Goal: Transaction & Acquisition: Purchase product/service

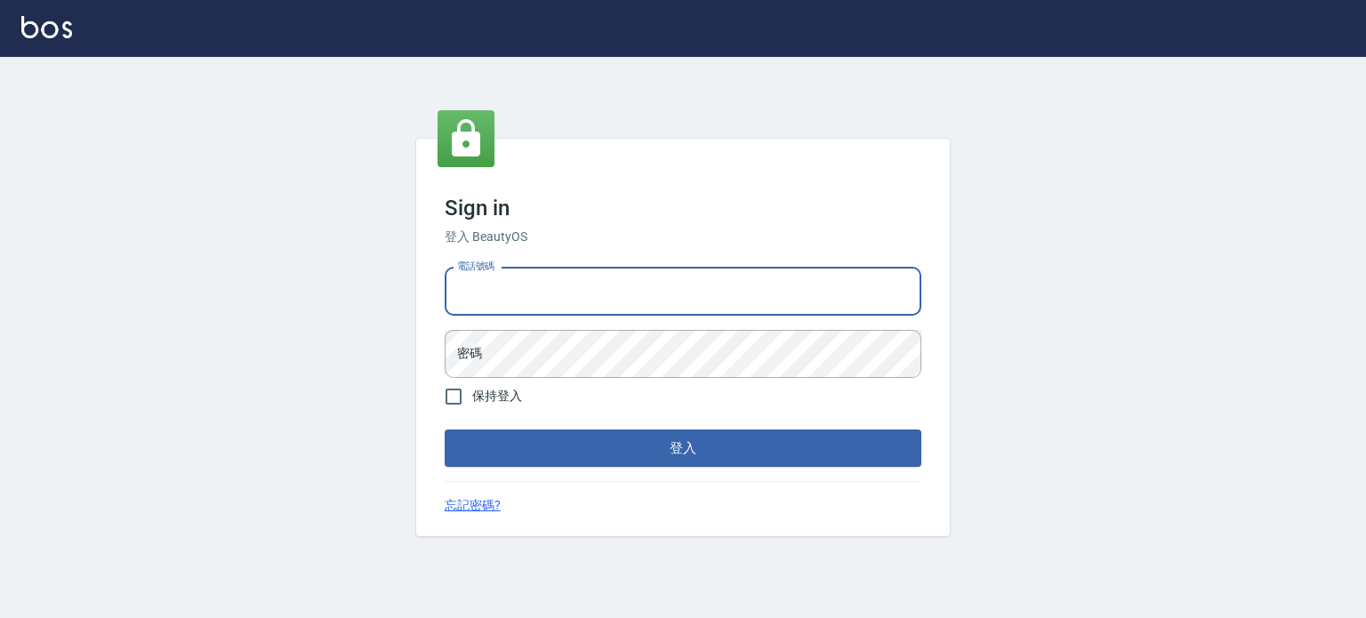
click at [577, 309] on input "電話號碼" at bounding box center [683, 292] width 477 height 48
type input "0977239969"
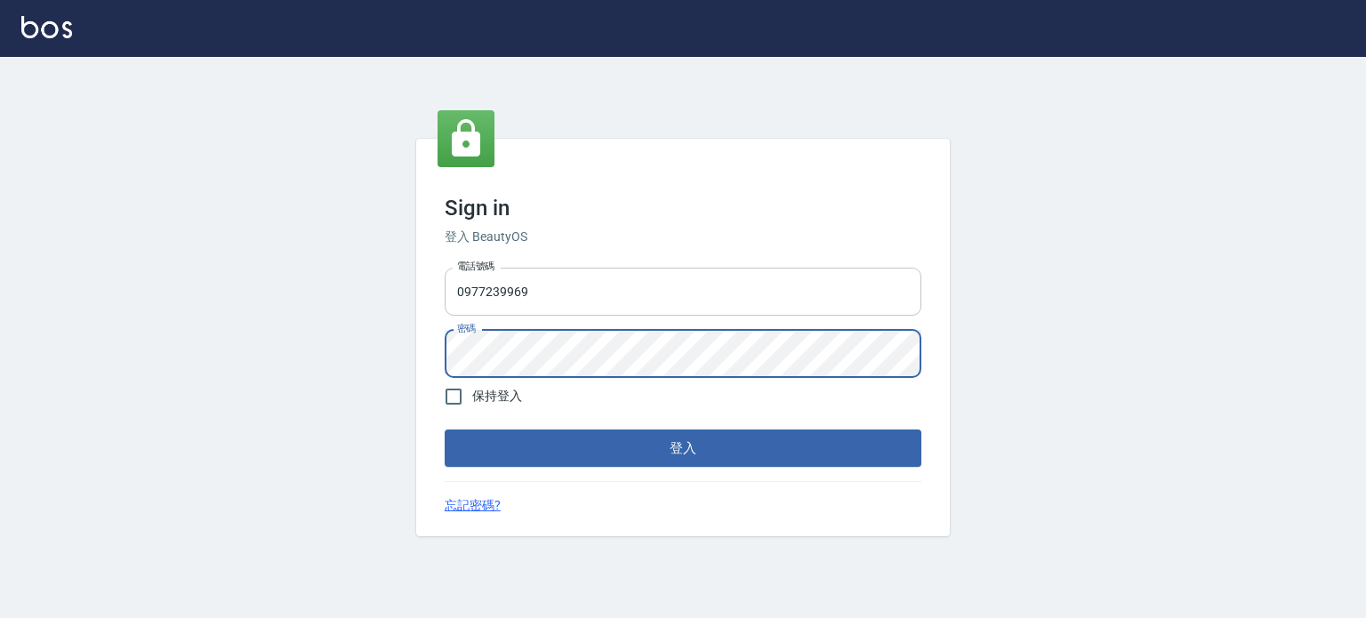
click at [445, 430] on button "登入" at bounding box center [683, 448] width 477 height 37
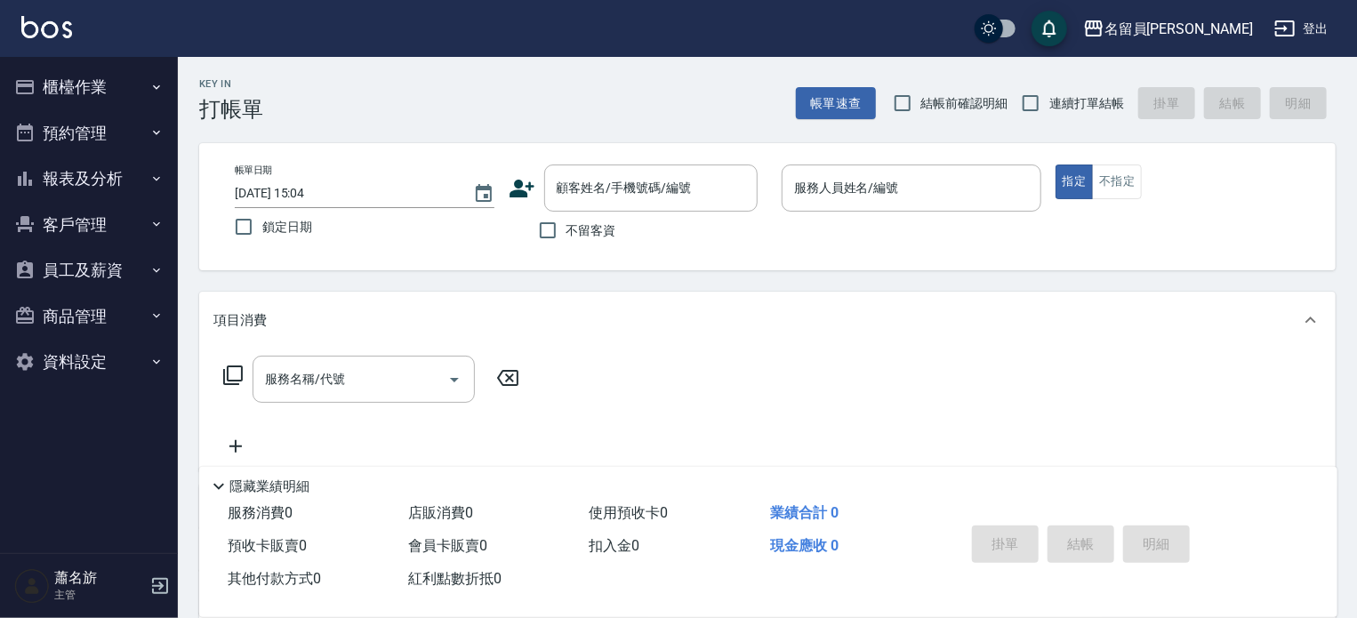
drag, startPoint x: 601, startPoint y: 229, endPoint x: 567, endPoint y: 266, distance: 49.7
click at [599, 230] on span "不留客資" at bounding box center [592, 230] width 50 height 19
click at [567, 230] on input "不留客資" at bounding box center [547, 230] width 37 height 37
checkbox input "true"
click at [1071, 102] on span "連續打單結帳" at bounding box center [1086, 103] width 75 height 19
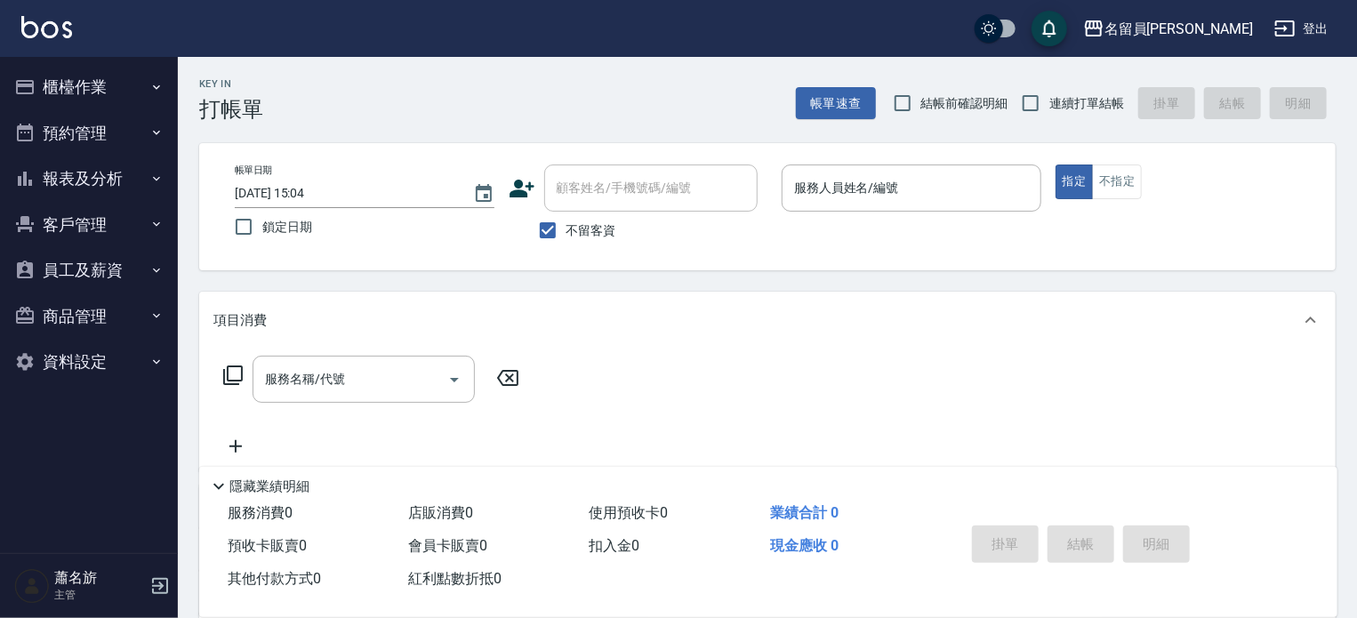
click at [1049, 102] on input "連續打單結帳" at bounding box center [1030, 102] width 37 height 37
checkbox input "true"
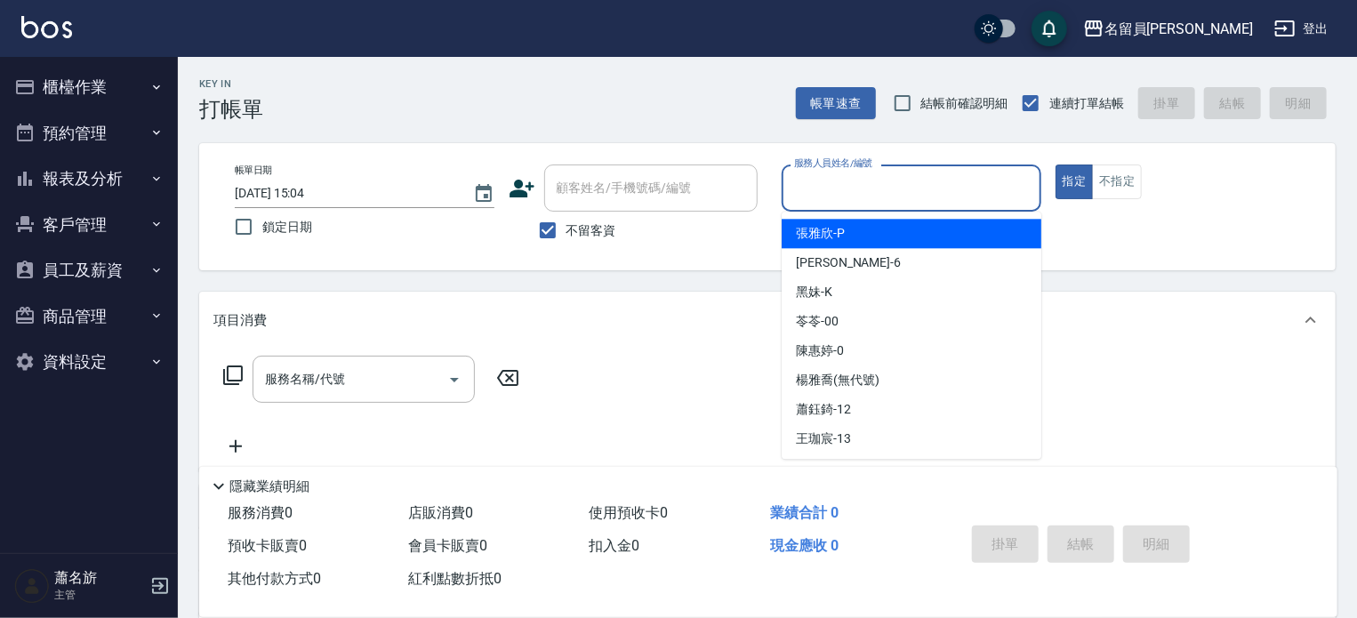
click at [975, 180] on input "服務人員姓名/編號" at bounding box center [912, 188] width 244 height 31
type input "ㄧ"
type input "una-u"
type button "true"
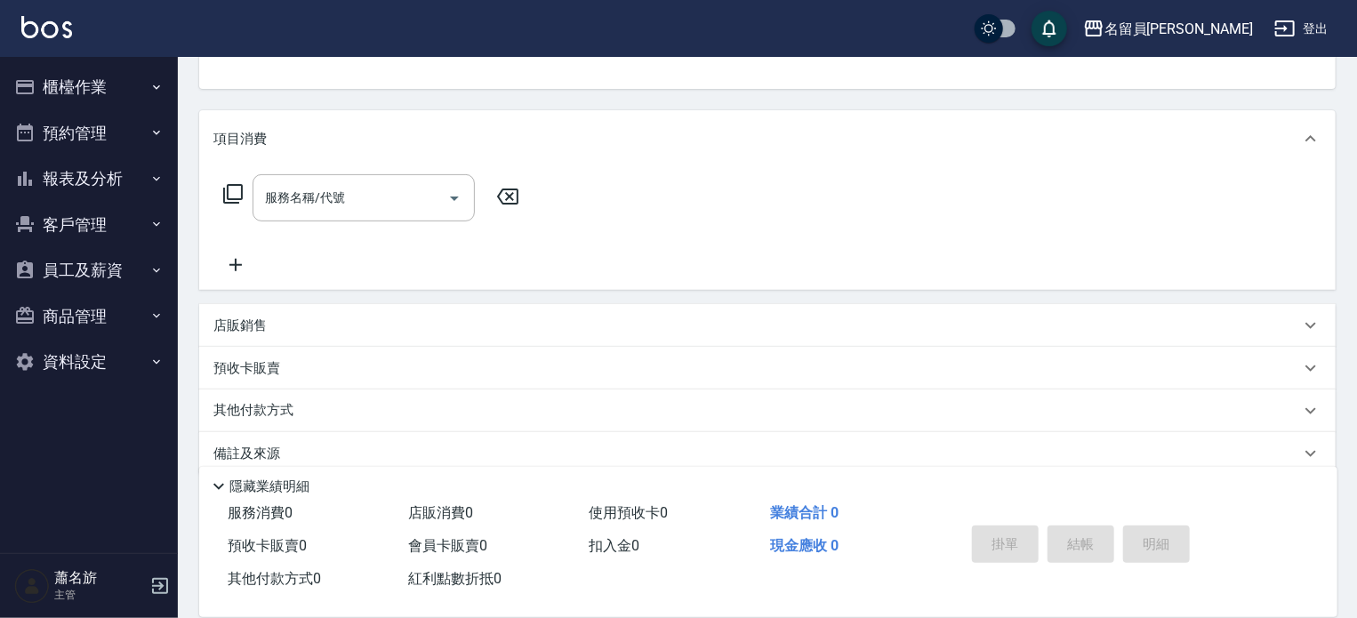
scroll to position [206, 0]
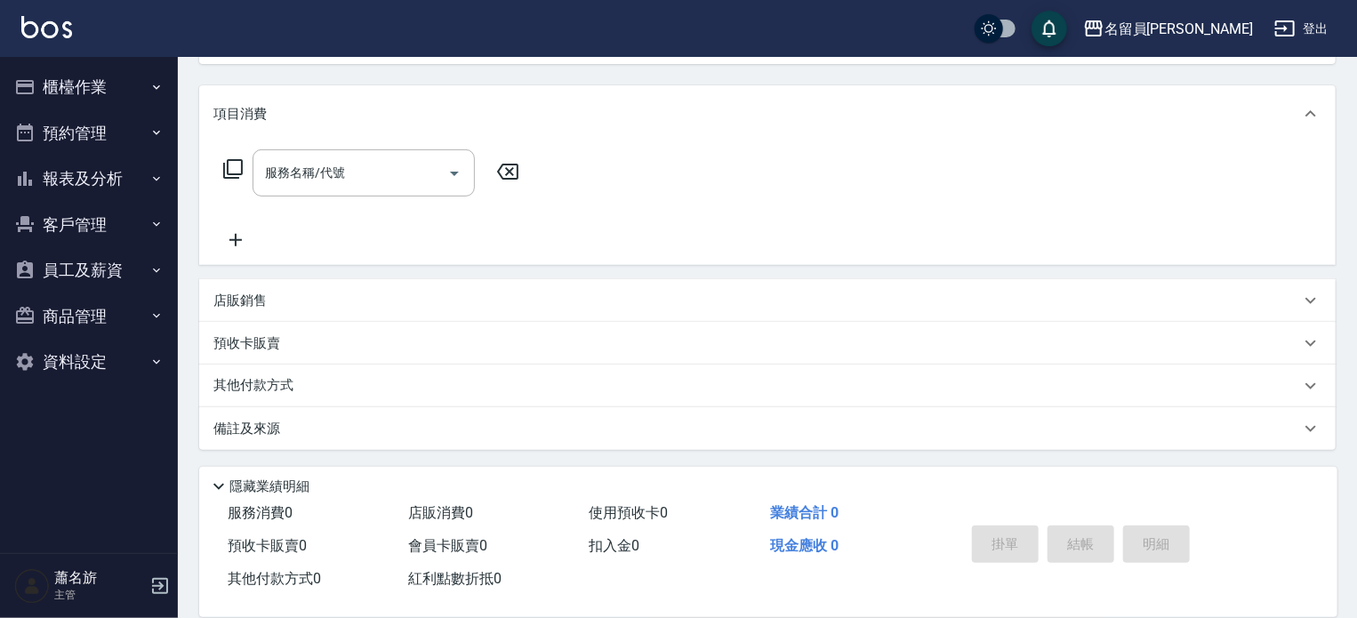
click at [631, 305] on div "店販銷售" at bounding box center [756, 301] width 1087 height 19
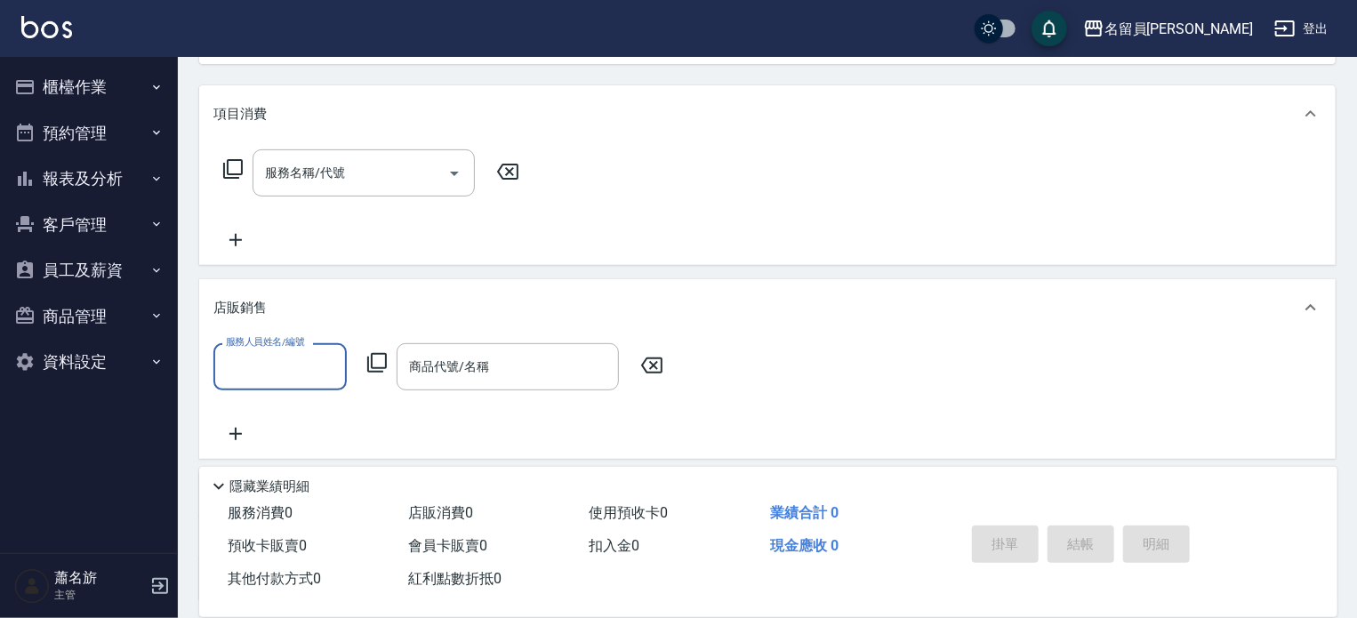
scroll to position [0, 0]
type input "una-u"
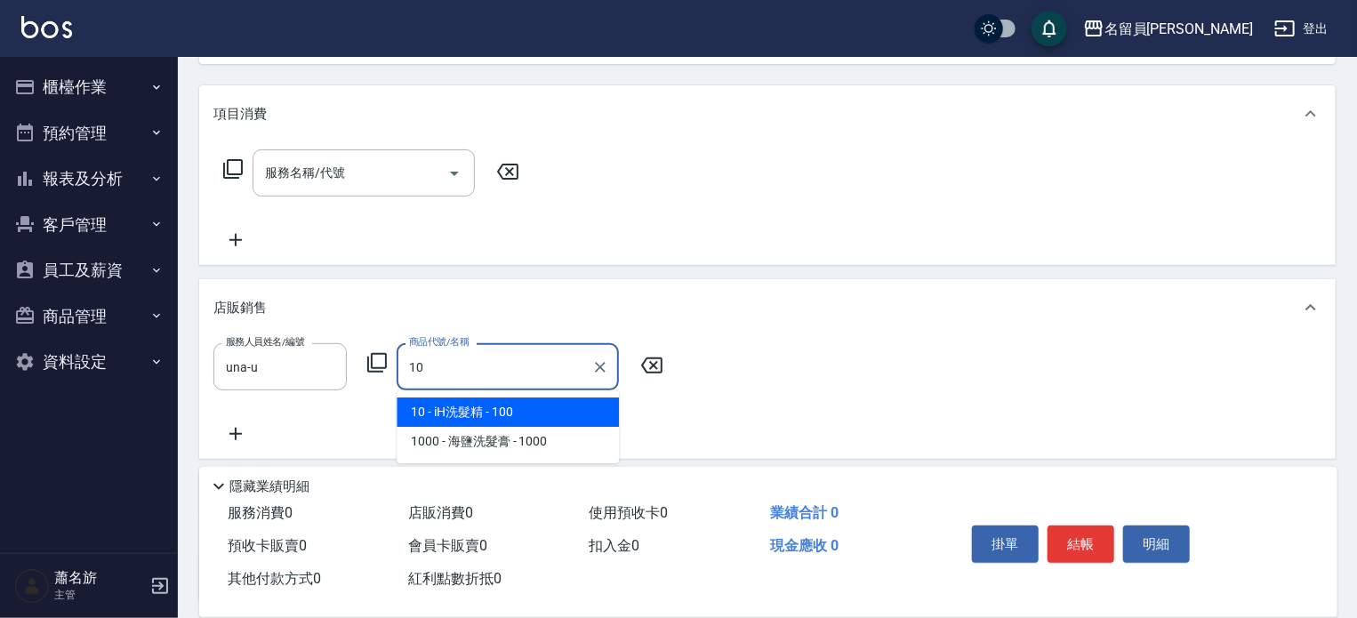
type input "iH洗髮精"
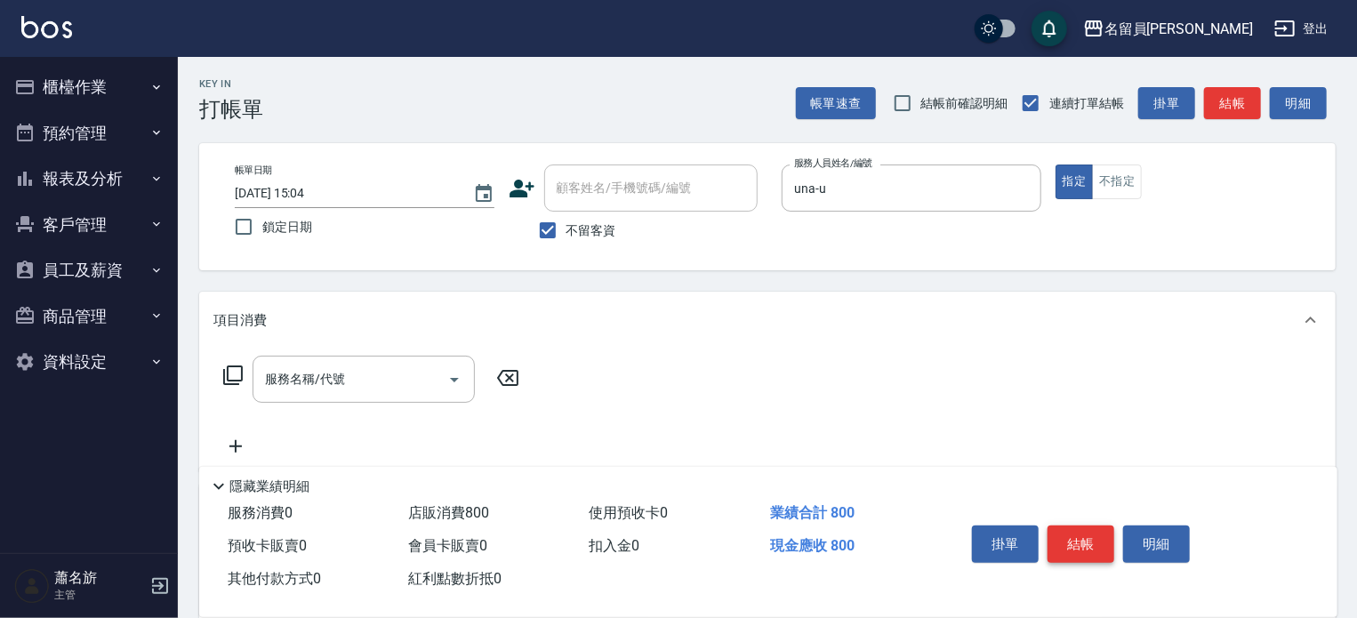
type input "800"
click at [1105, 537] on button "結帳" at bounding box center [1081, 544] width 67 height 37
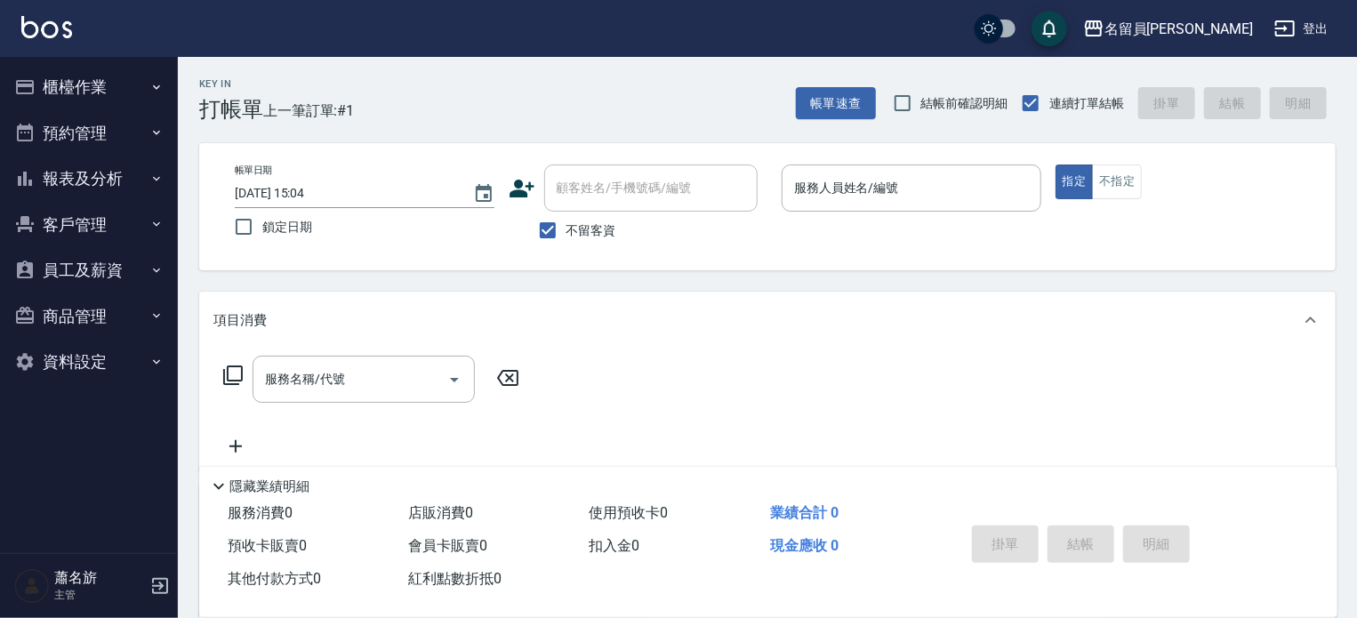
click at [1104, 537] on div "掛單 結帳 明細" at bounding box center [1081, 546] width 232 height 56
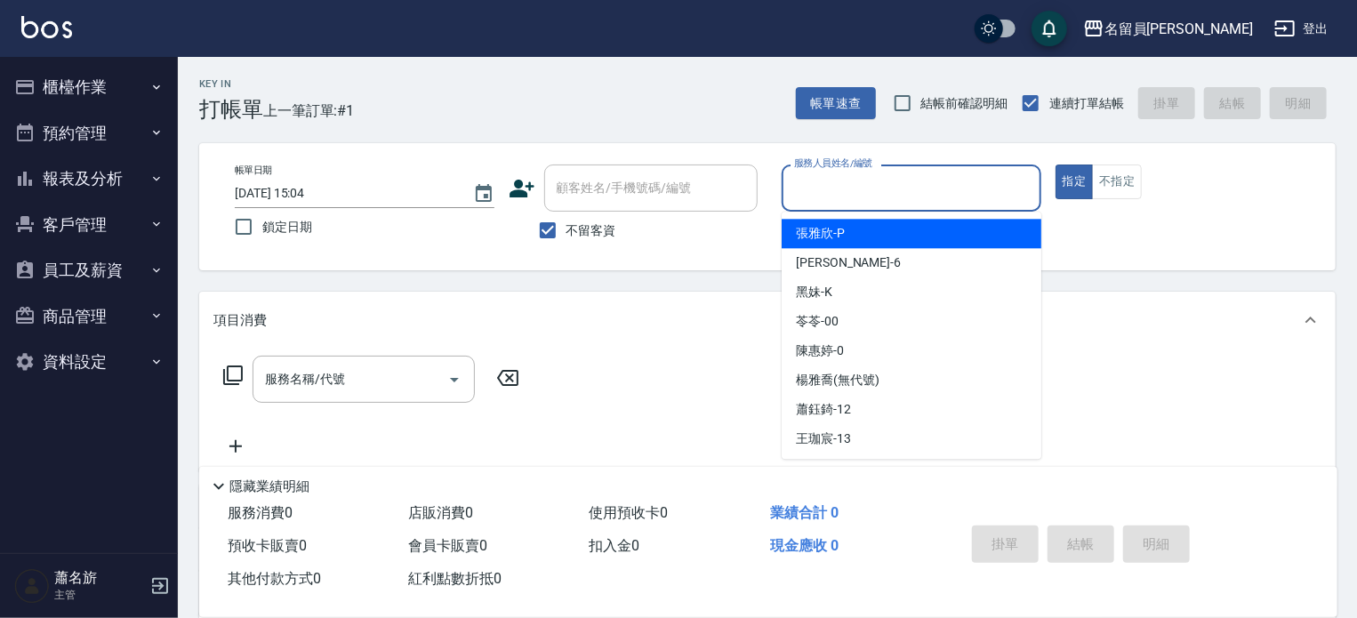
click at [991, 180] on input "服務人員姓名/編號" at bounding box center [912, 188] width 244 height 31
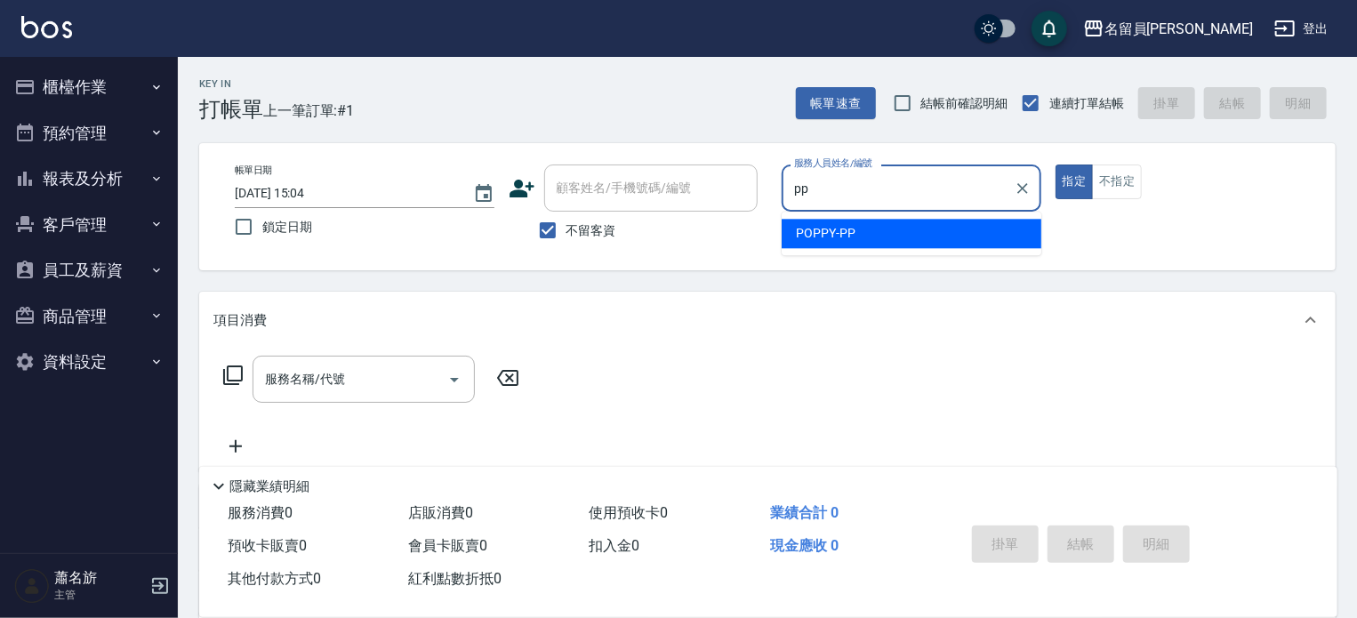
type input "POPPY-PP"
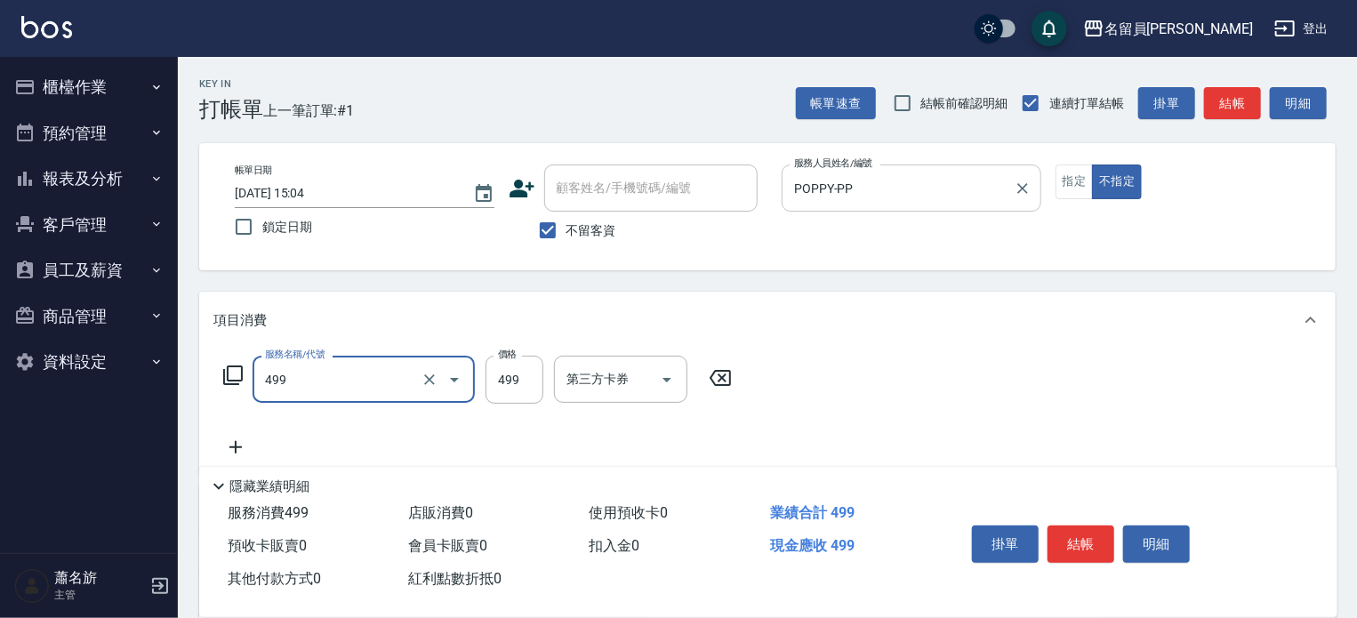
type input "去角質洗髮(499)"
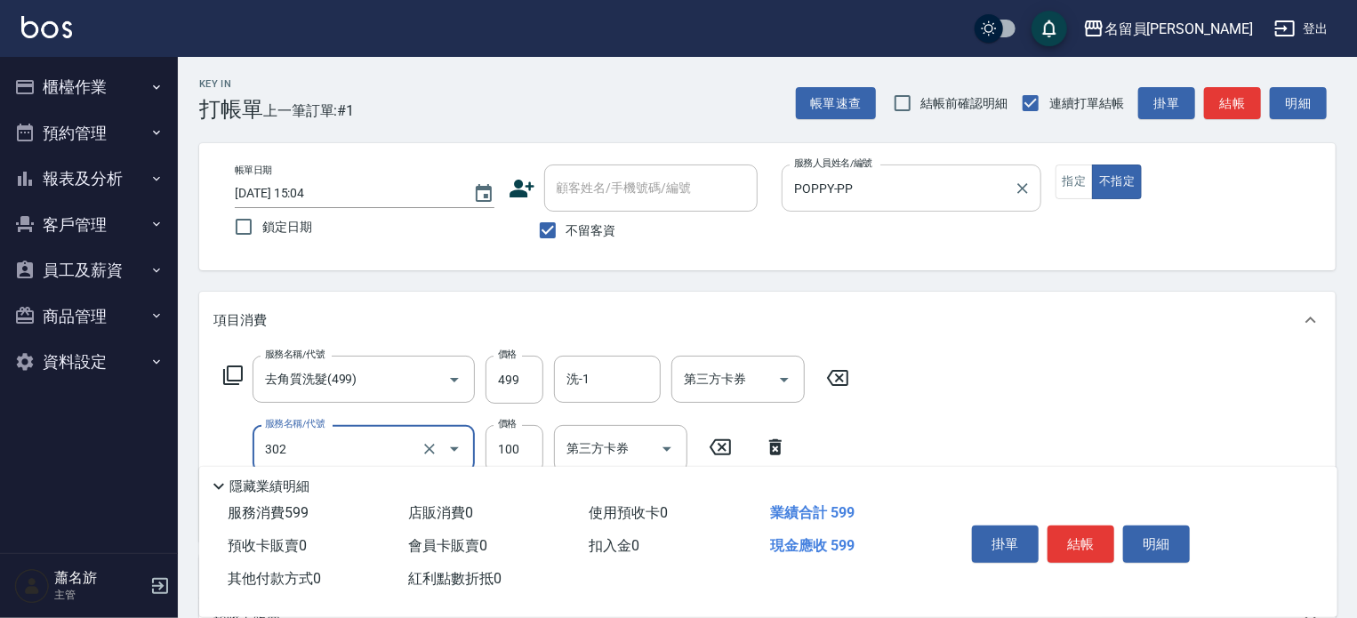
type input "剪髮(302)"
type input "180"
click at [1078, 540] on button "結帳" at bounding box center [1081, 544] width 67 height 37
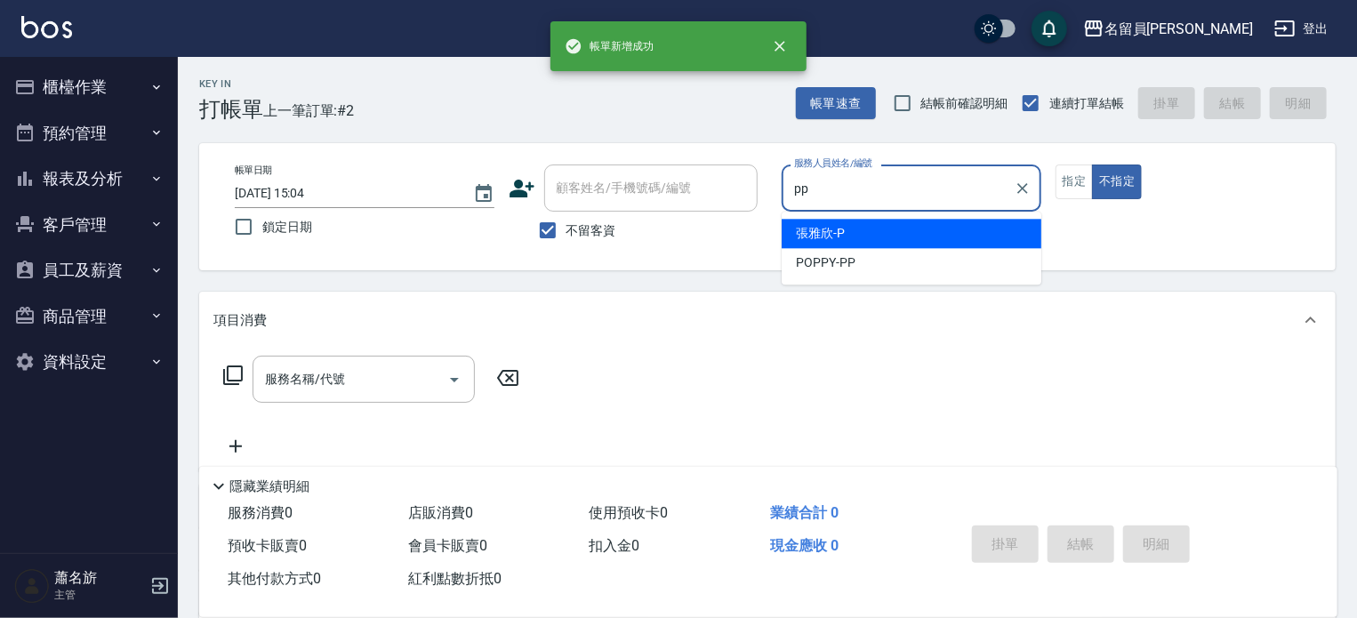
type input "POPPY-PP"
type button "false"
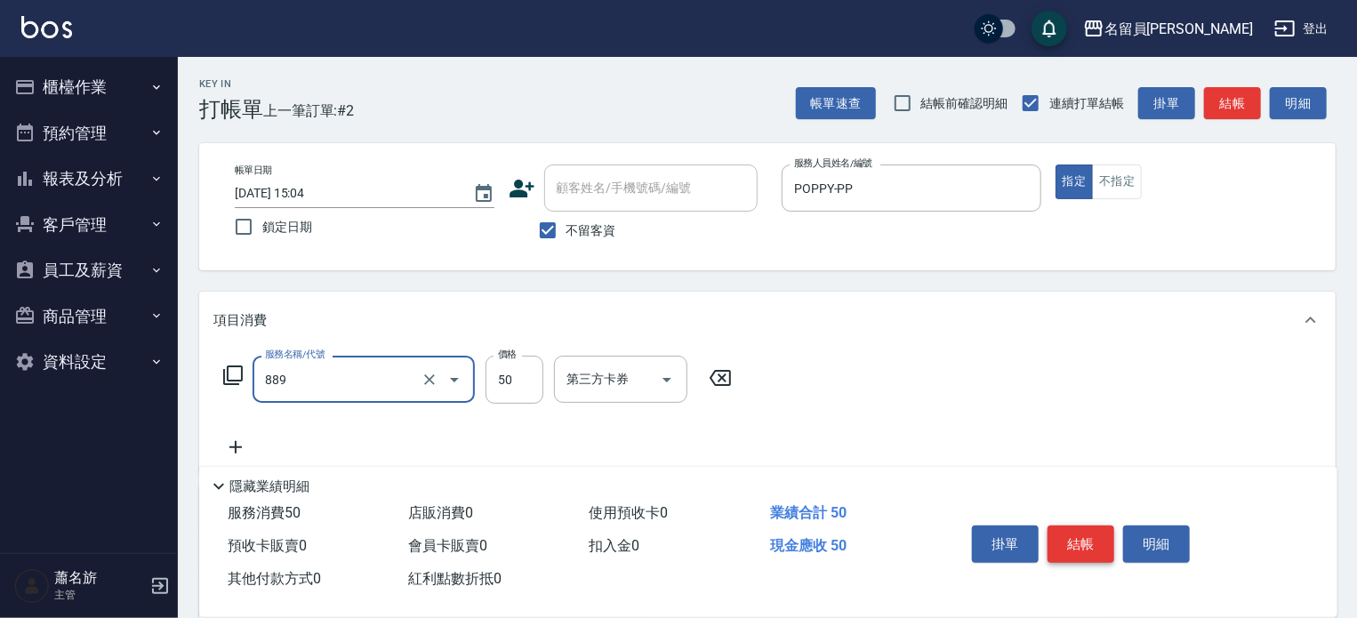
type input "精油(889)"
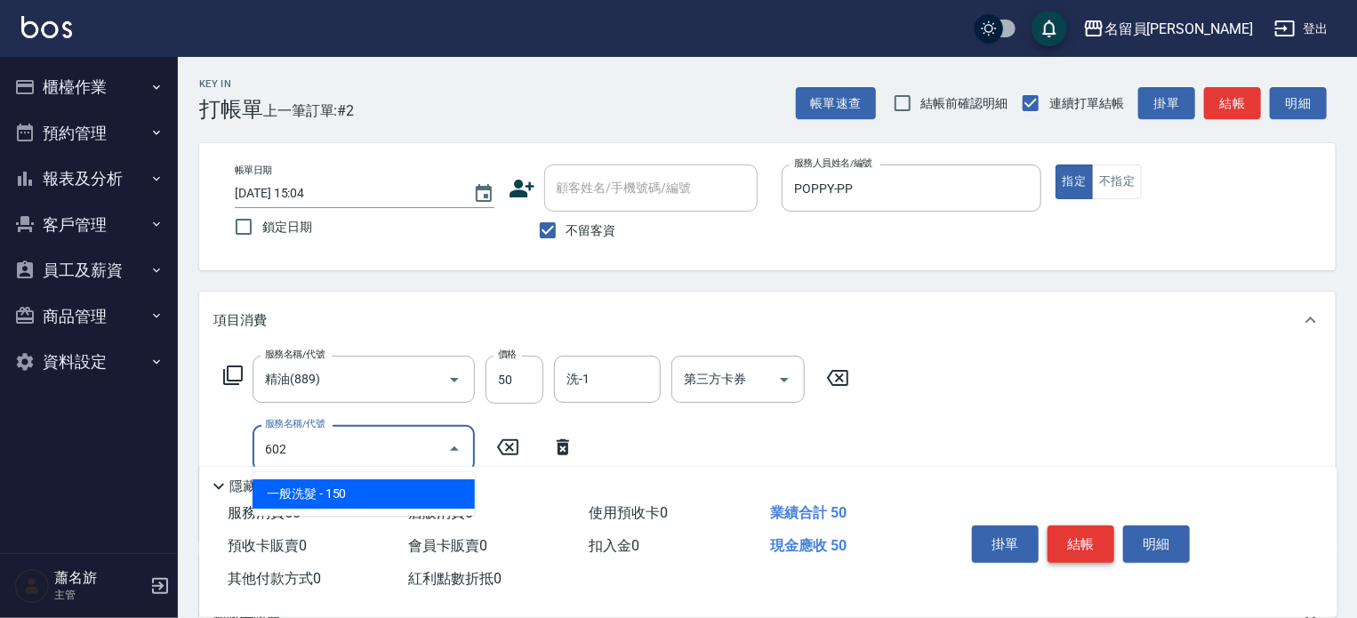
type input "一般洗髮(602)"
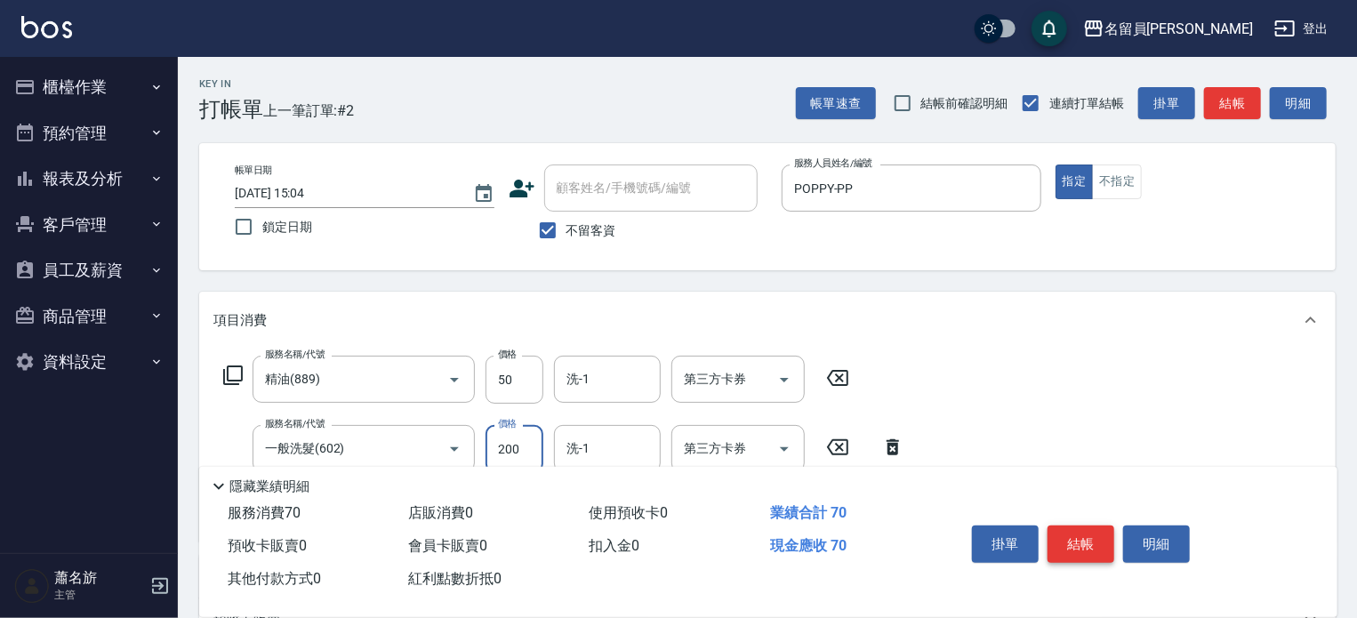
type input "200"
type input "瞬間保養(415)"
type input "自備護髮(200)"
click at [1078, 540] on button "結帳" at bounding box center [1081, 544] width 67 height 37
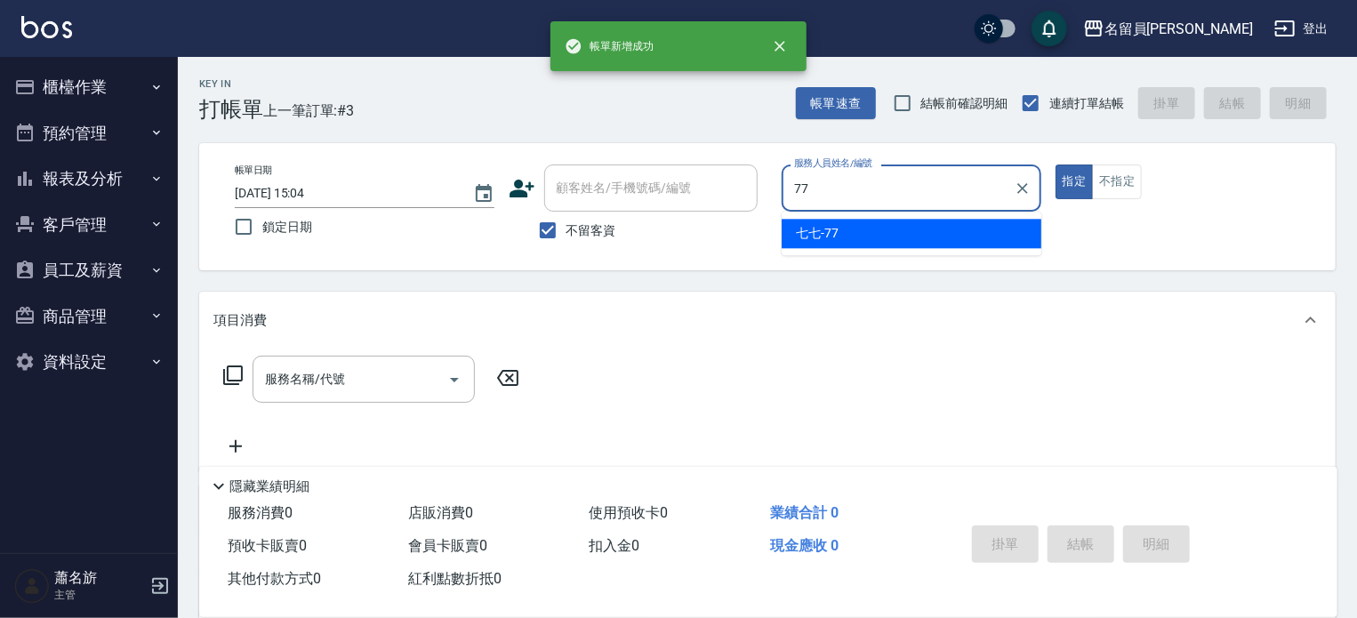
type input "七七-77"
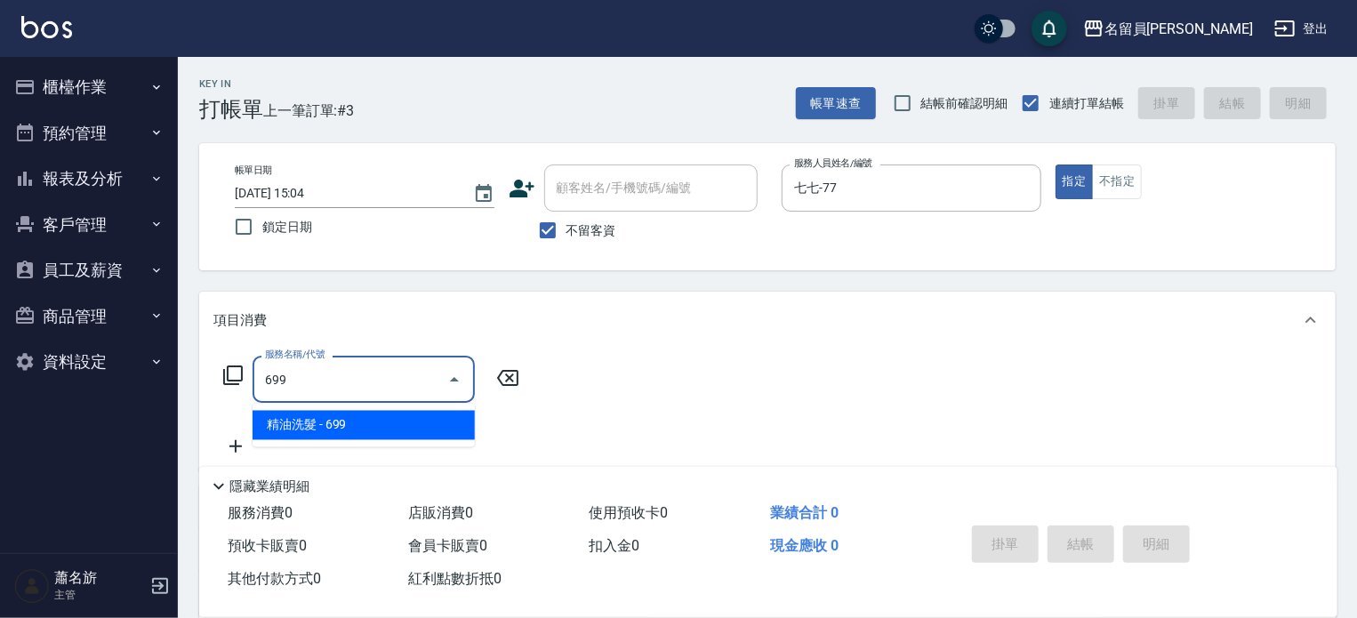
type input "精油洗髮(699)"
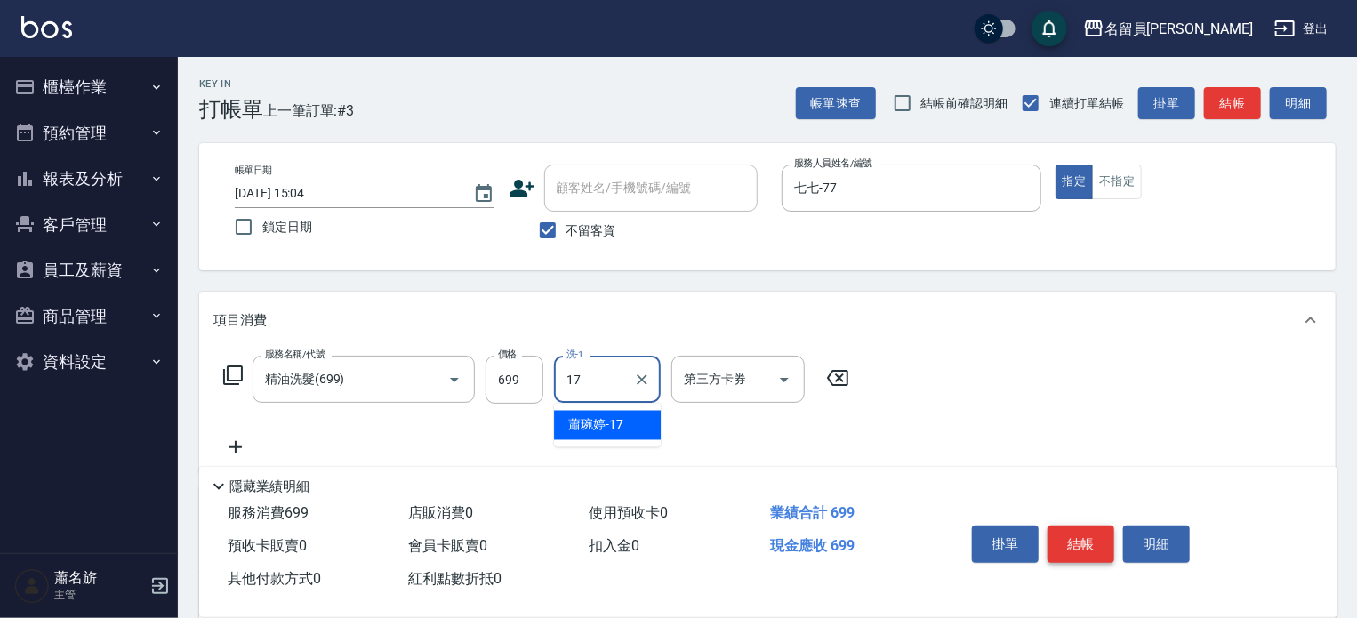
type input "[PERSON_NAME]-17"
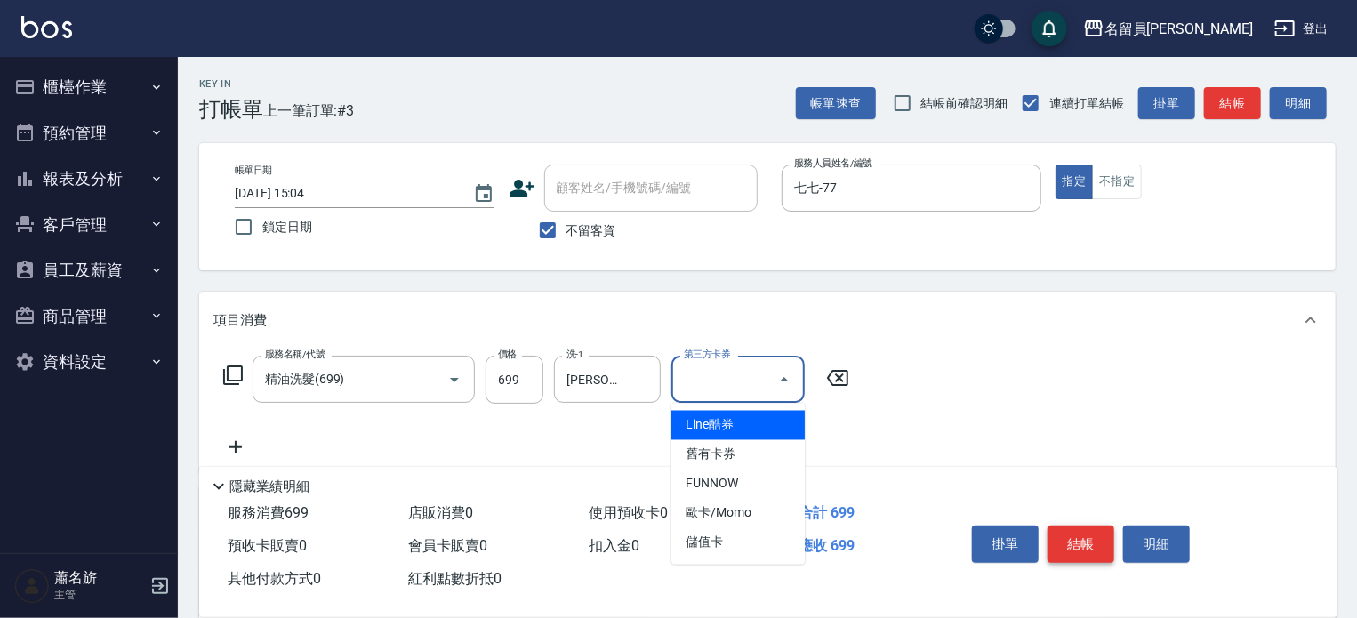
type input "儲值卡"
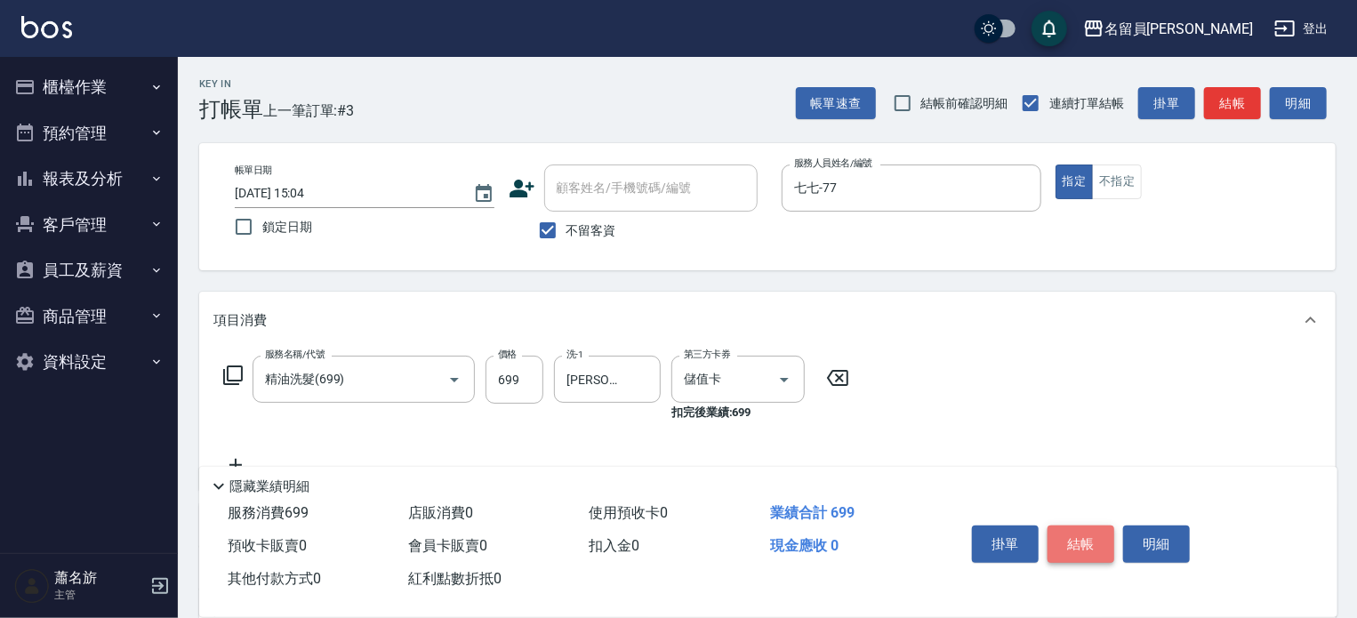
click at [1078, 540] on button "結帳" at bounding box center [1081, 544] width 67 height 37
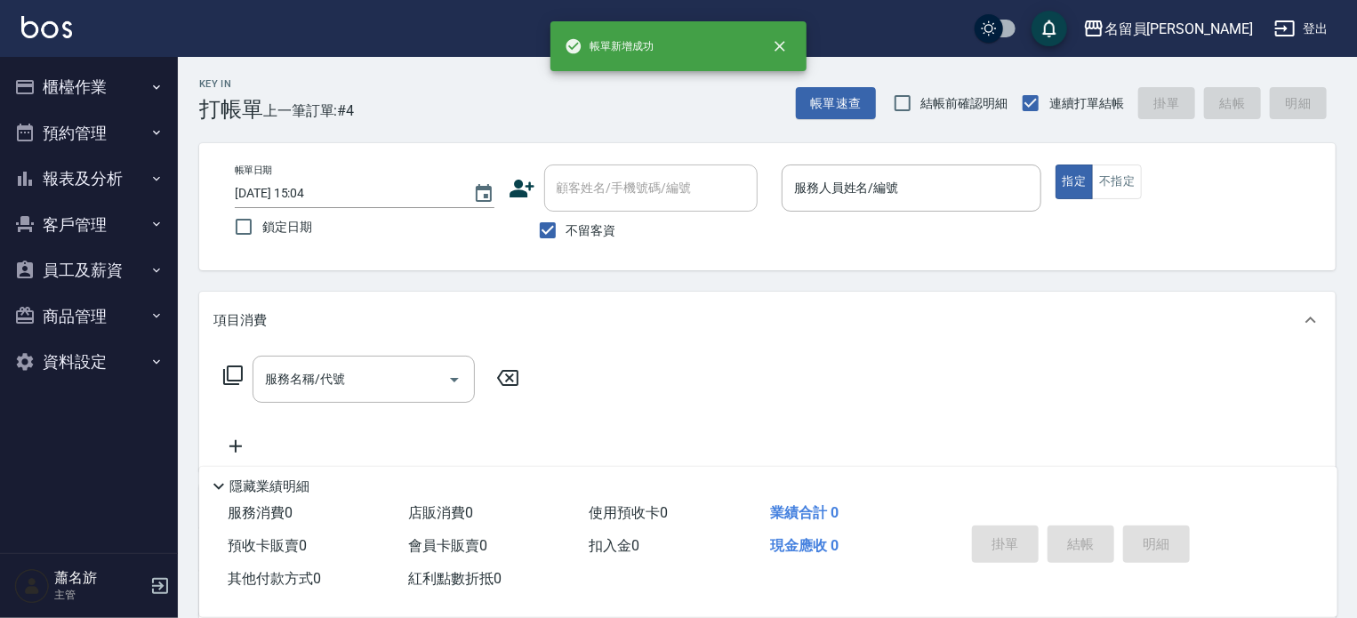
click at [1078, 540] on div "掛單 結帳 明細" at bounding box center [1081, 546] width 232 height 56
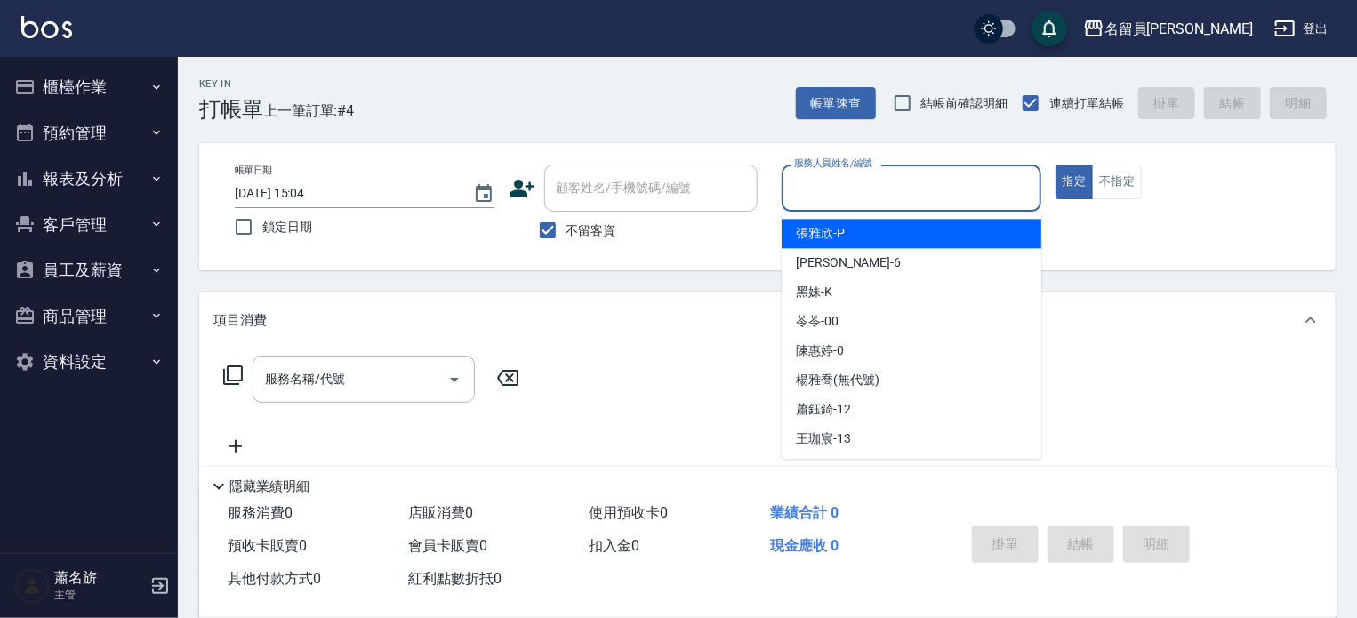
click at [896, 194] on input "服務人員姓名/編號" at bounding box center [912, 188] width 244 height 31
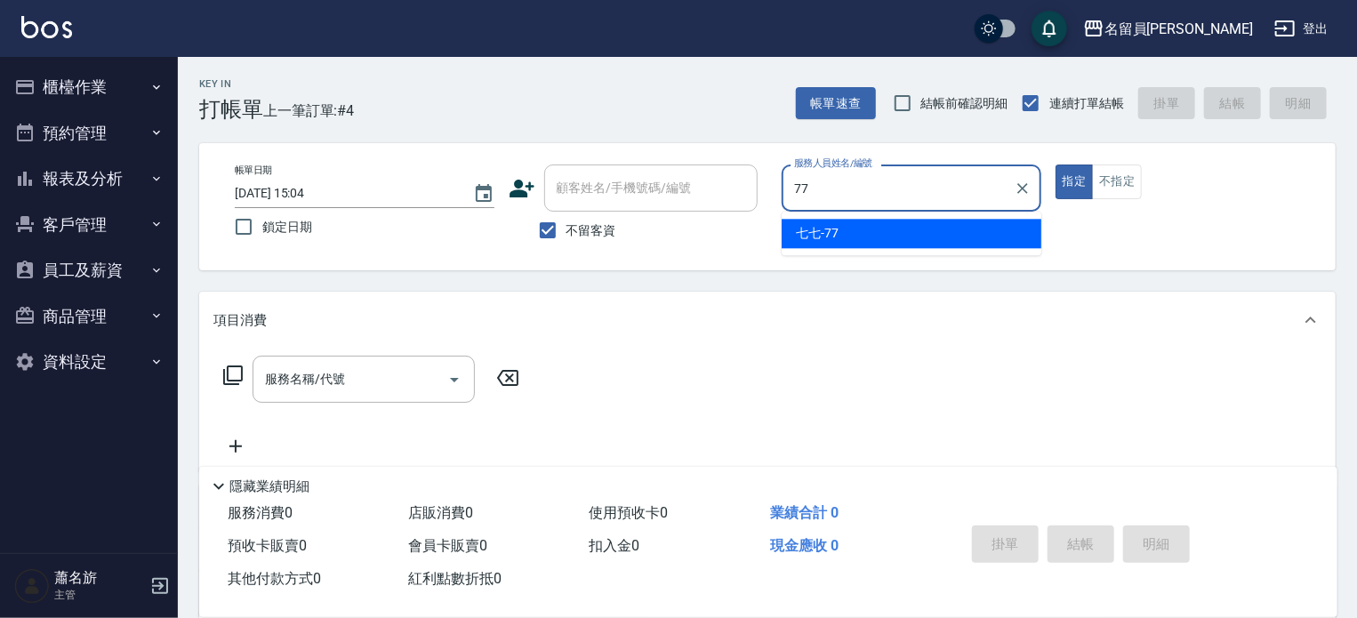
type input "七七-77"
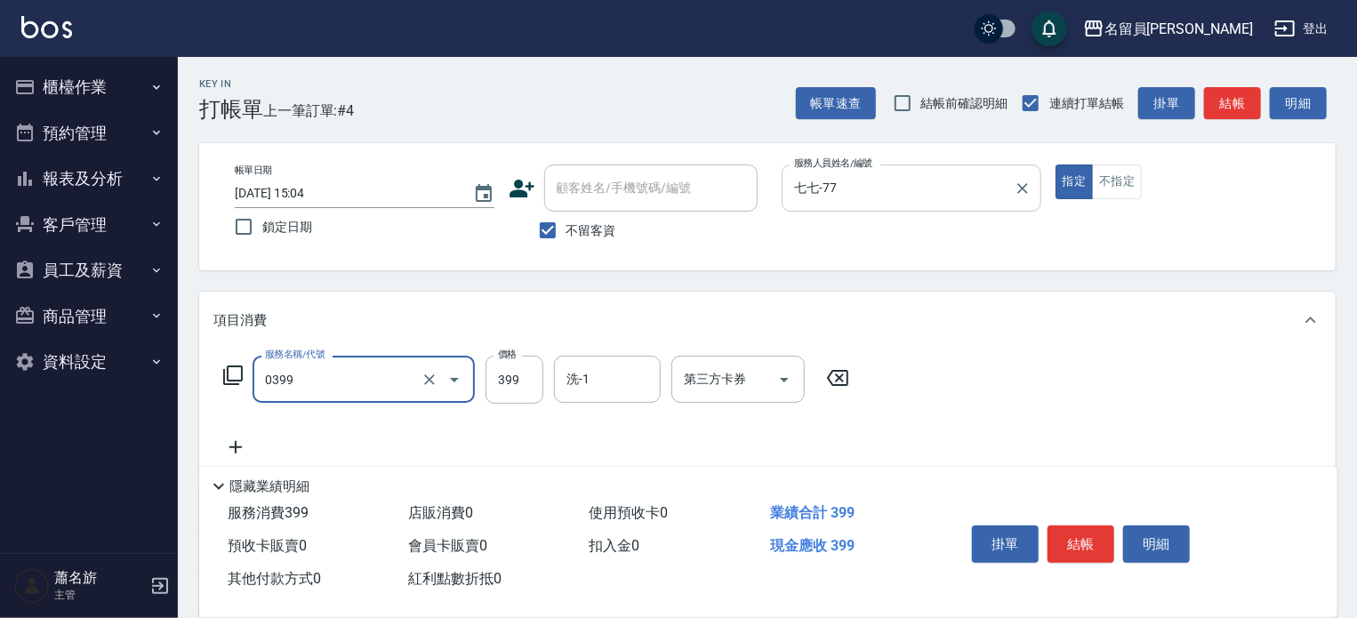
type input "海鹽SPA(0399)"
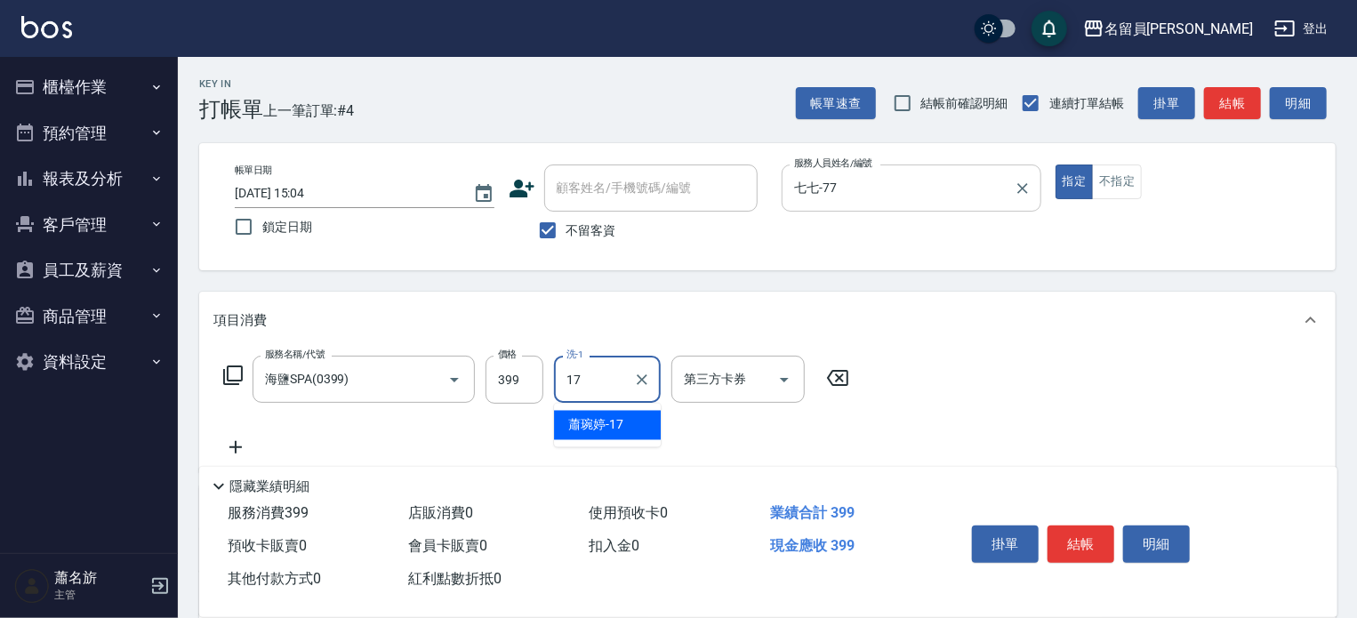
type input "[PERSON_NAME]-17"
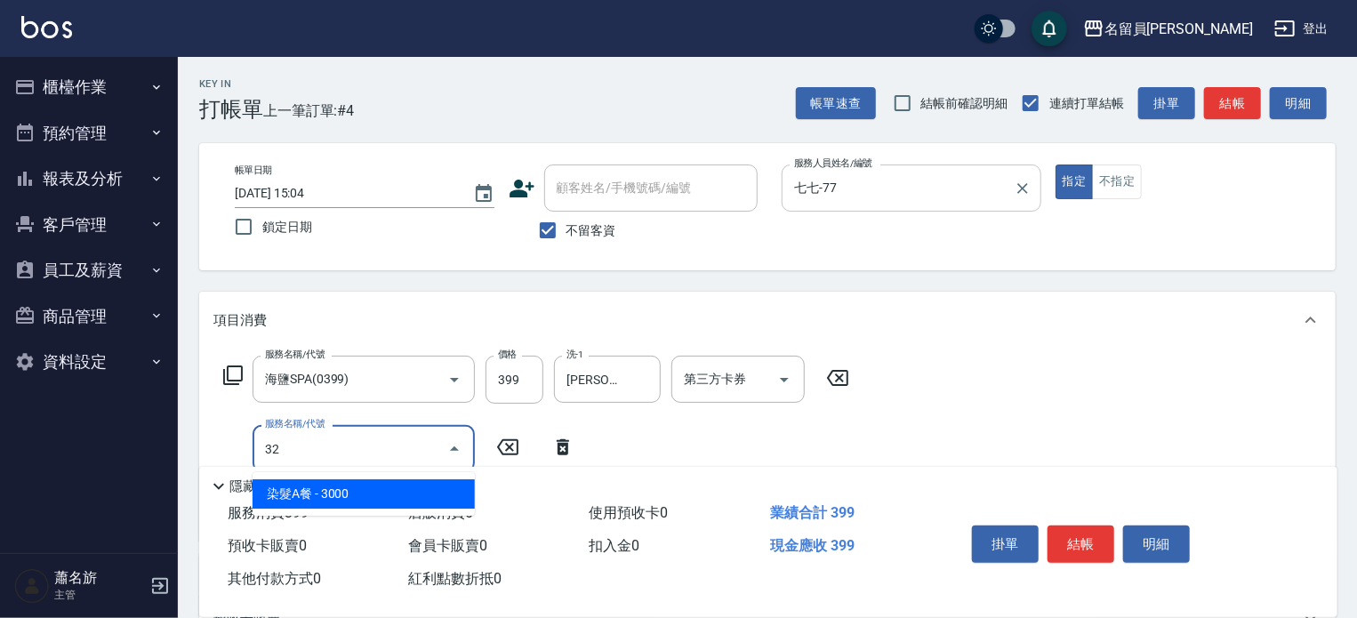
type input "染髮A餐(32)"
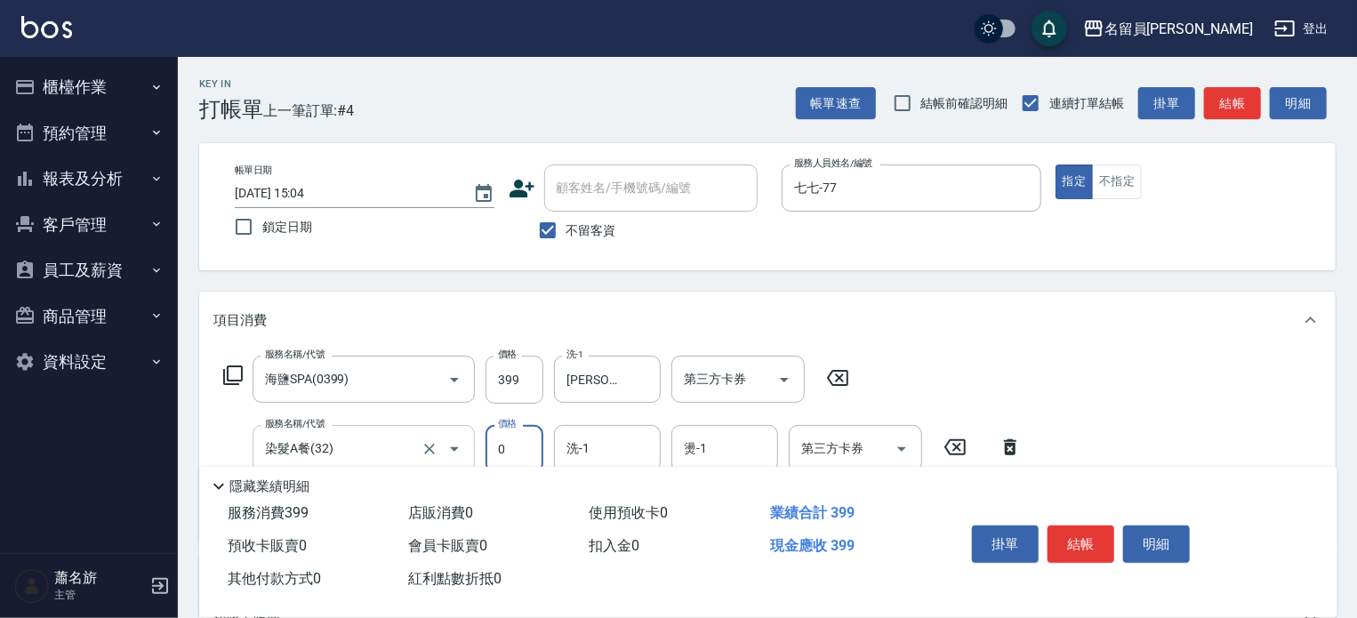
click at [393, 427] on div "染髮A餐(32) 服務名稱/代號" at bounding box center [364, 448] width 222 height 47
type input "0"
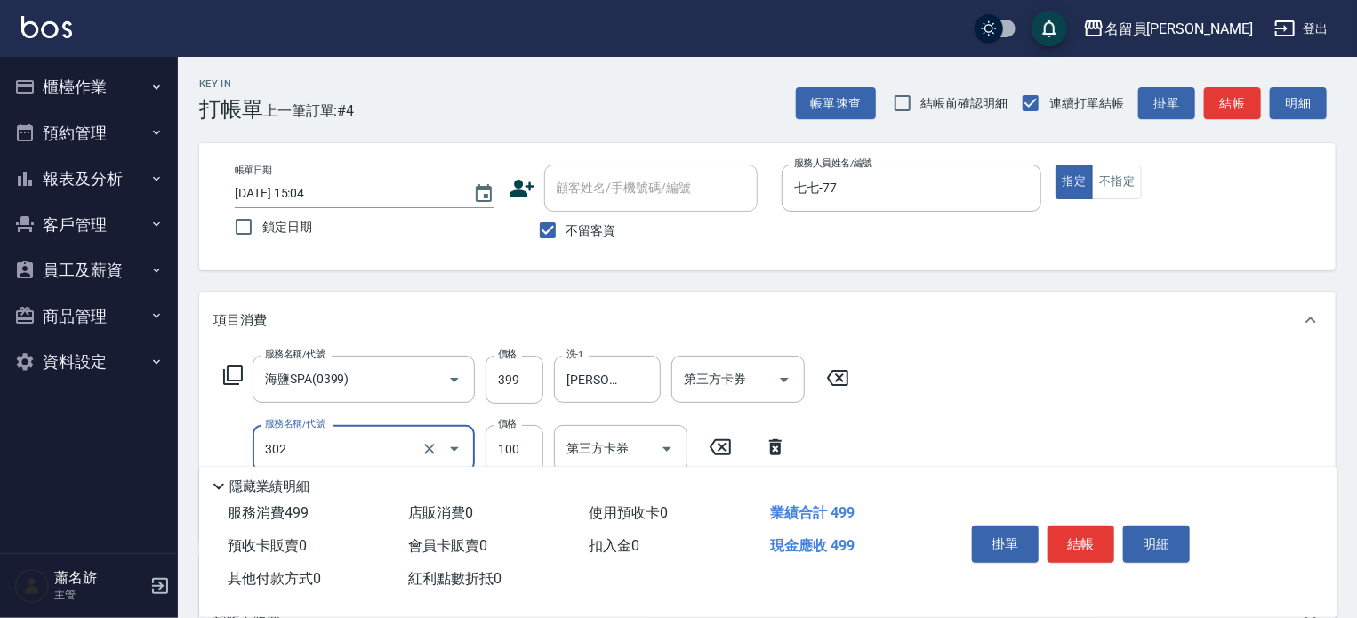
type input "剪髮(302)"
type input "200"
click at [1066, 536] on button "結帳" at bounding box center [1081, 544] width 67 height 37
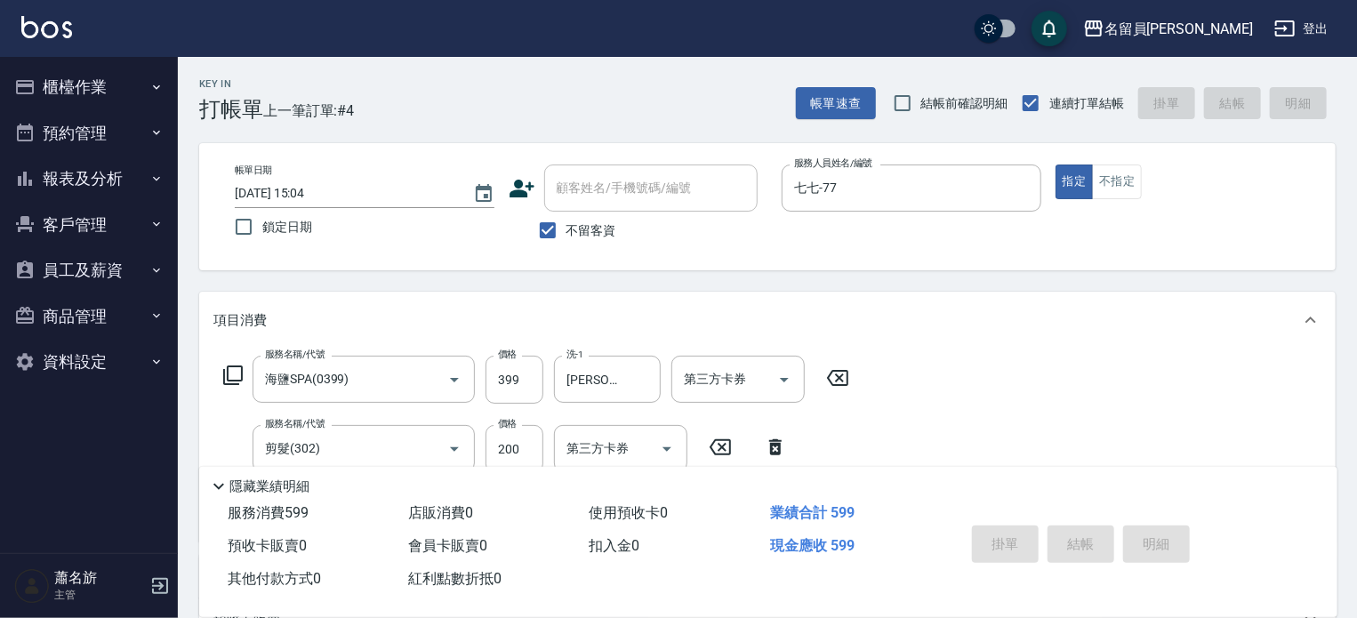
type input "[DATE] 15:05"
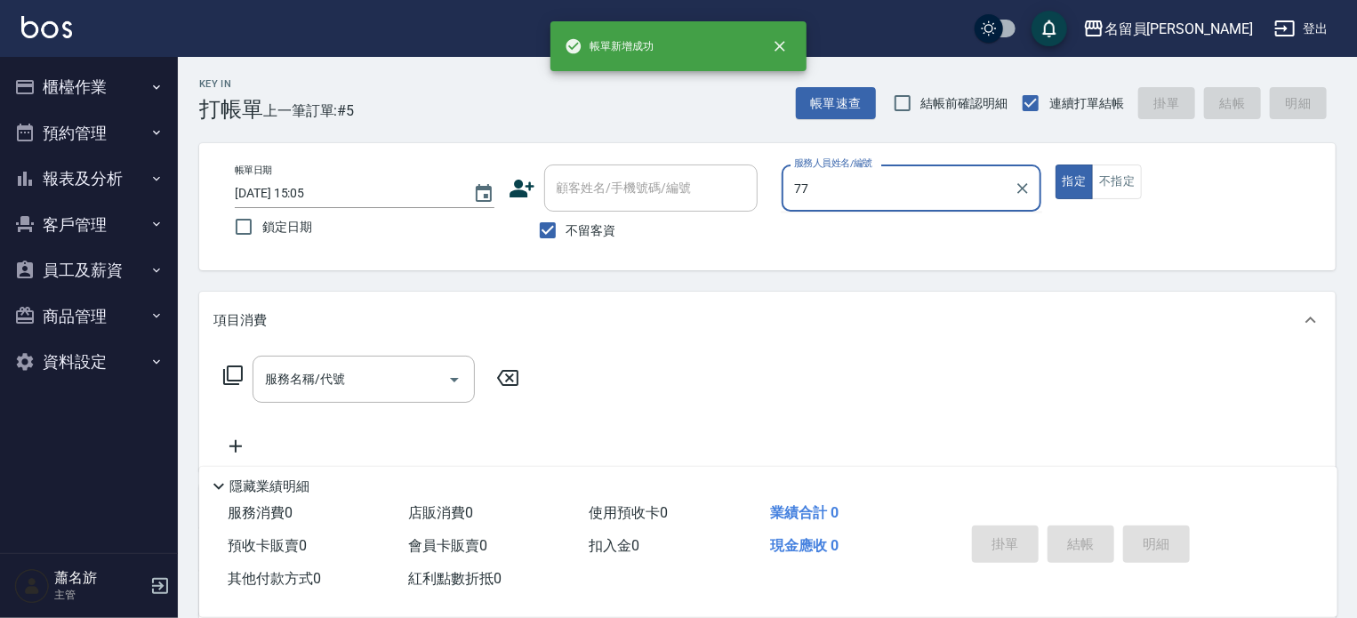
type input "七七-77"
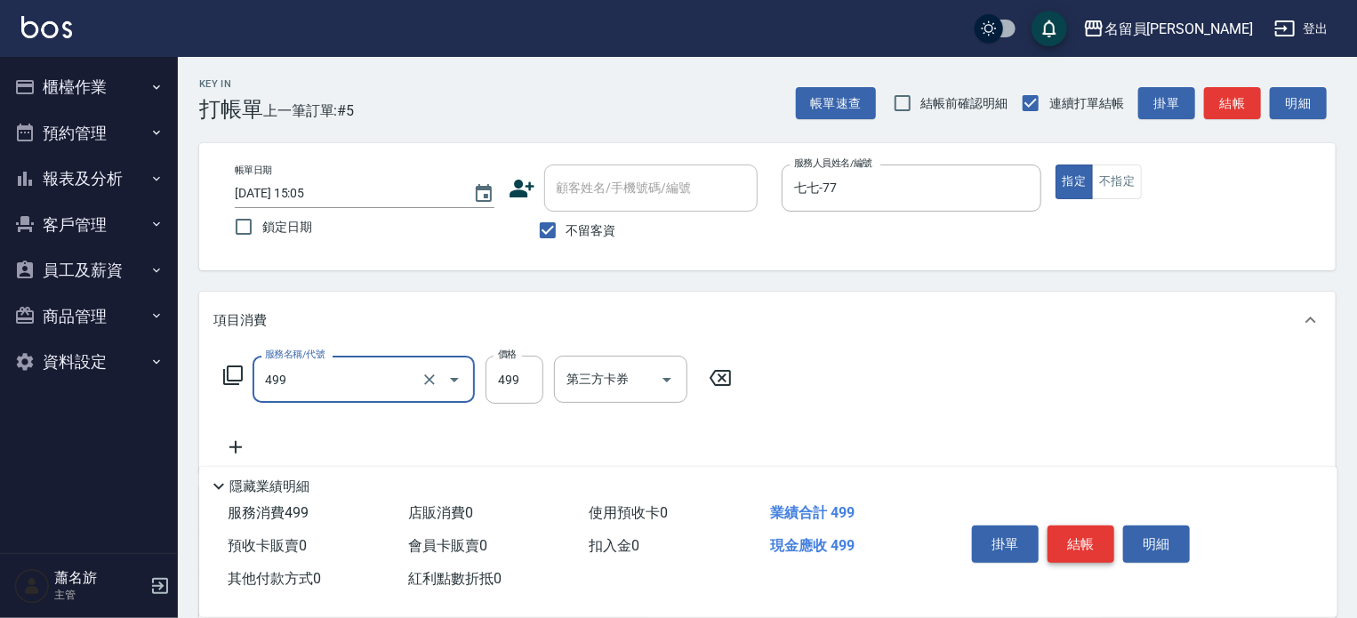
type input "去角質洗髮(499)"
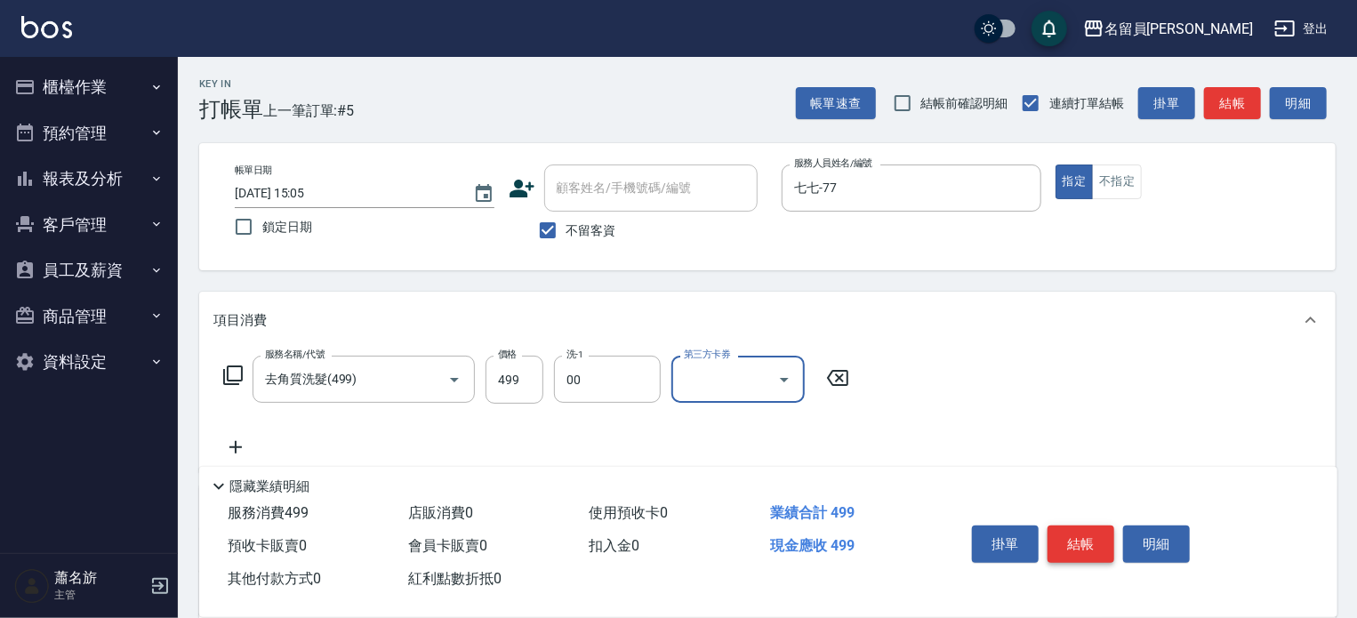
type input "苓苓-00"
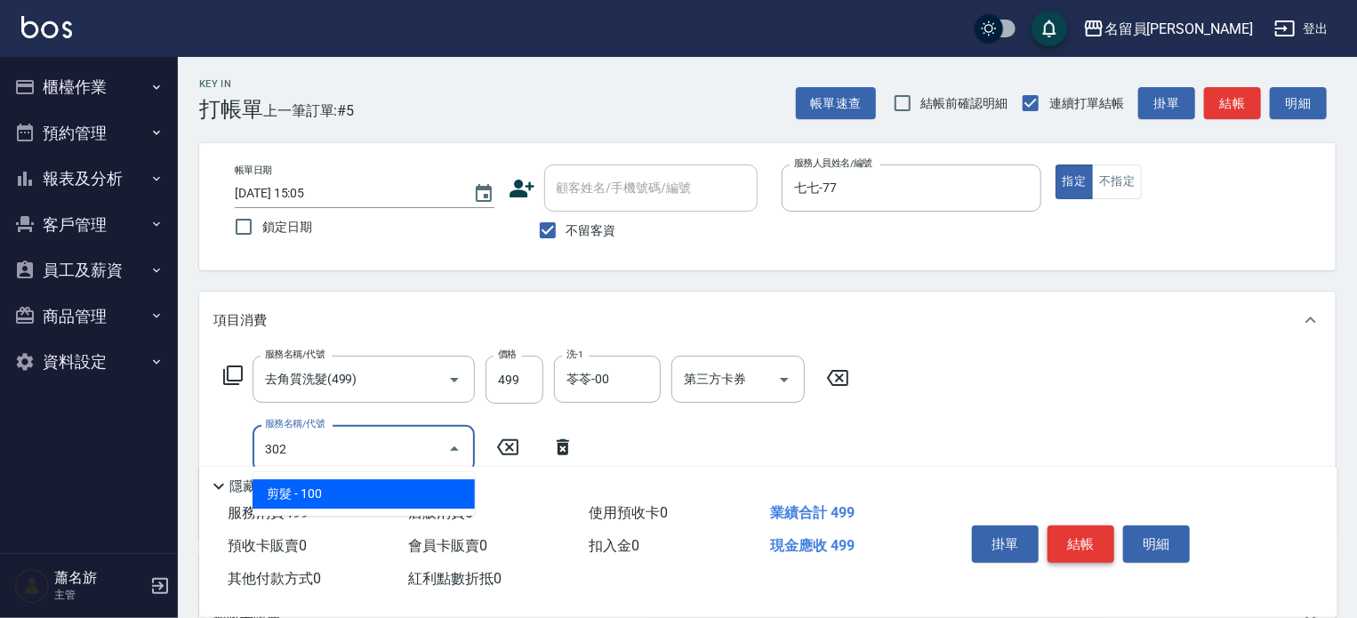
type input "剪髮(302)"
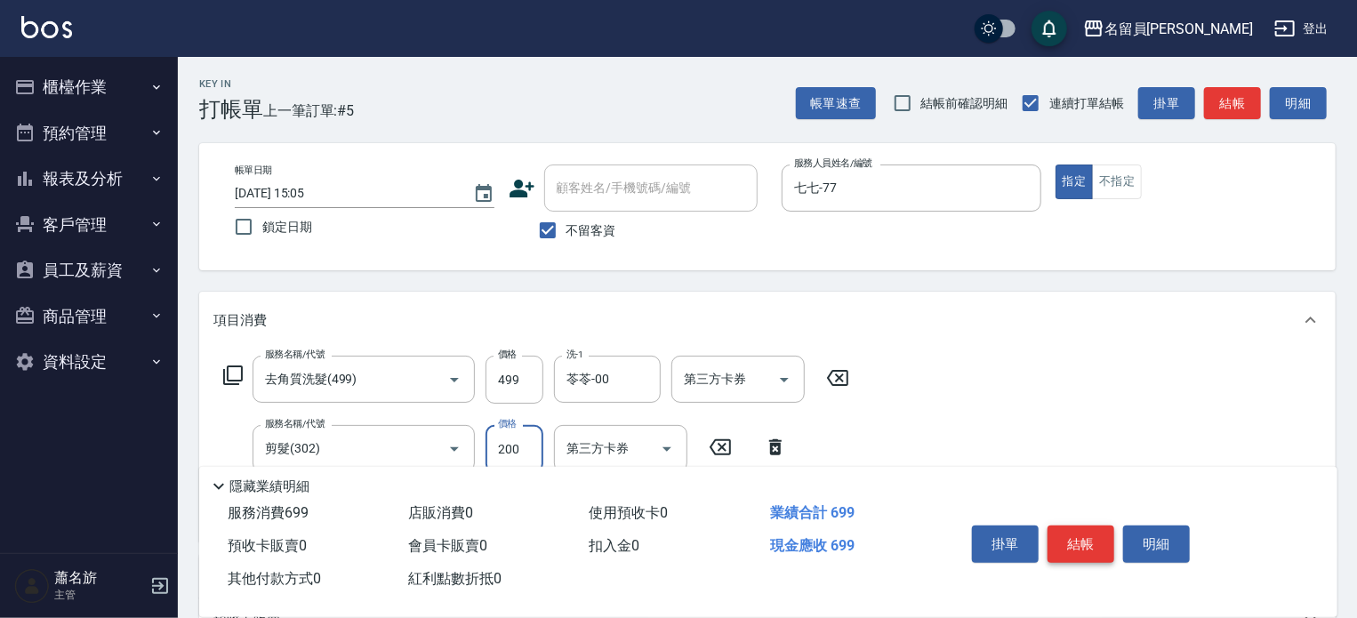
type input "200"
click at [1066, 536] on button "結帳" at bounding box center [1081, 544] width 67 height 37
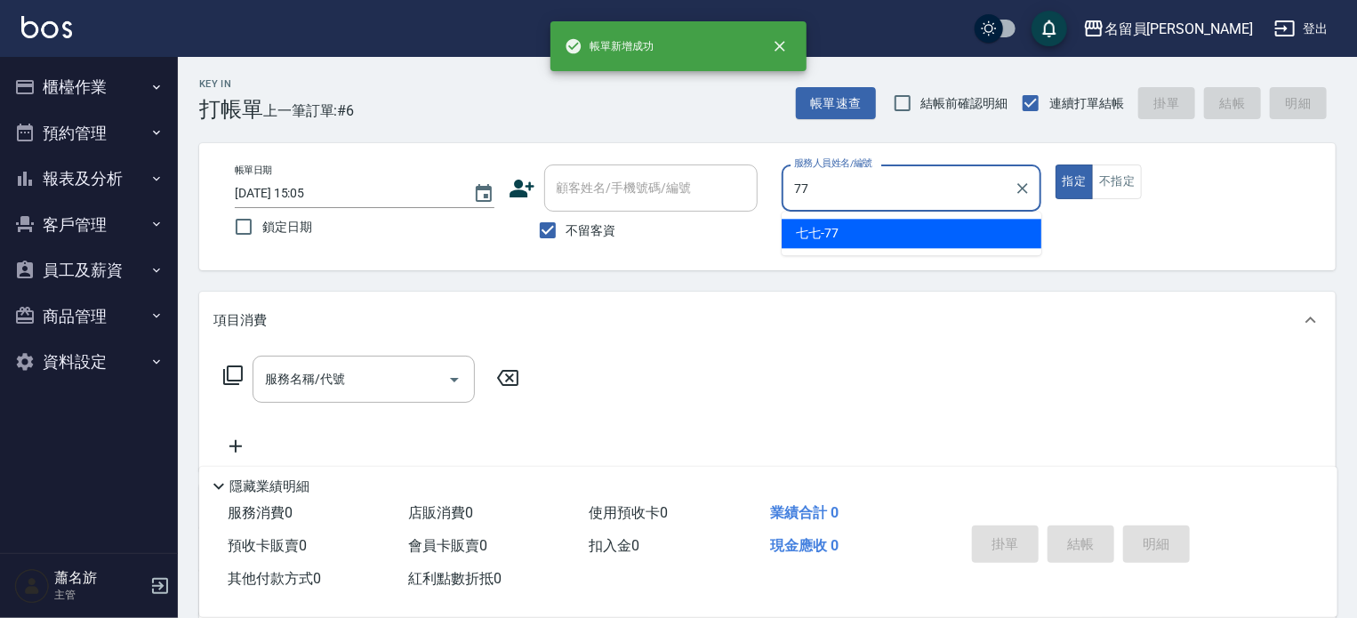
type input "七七-77"
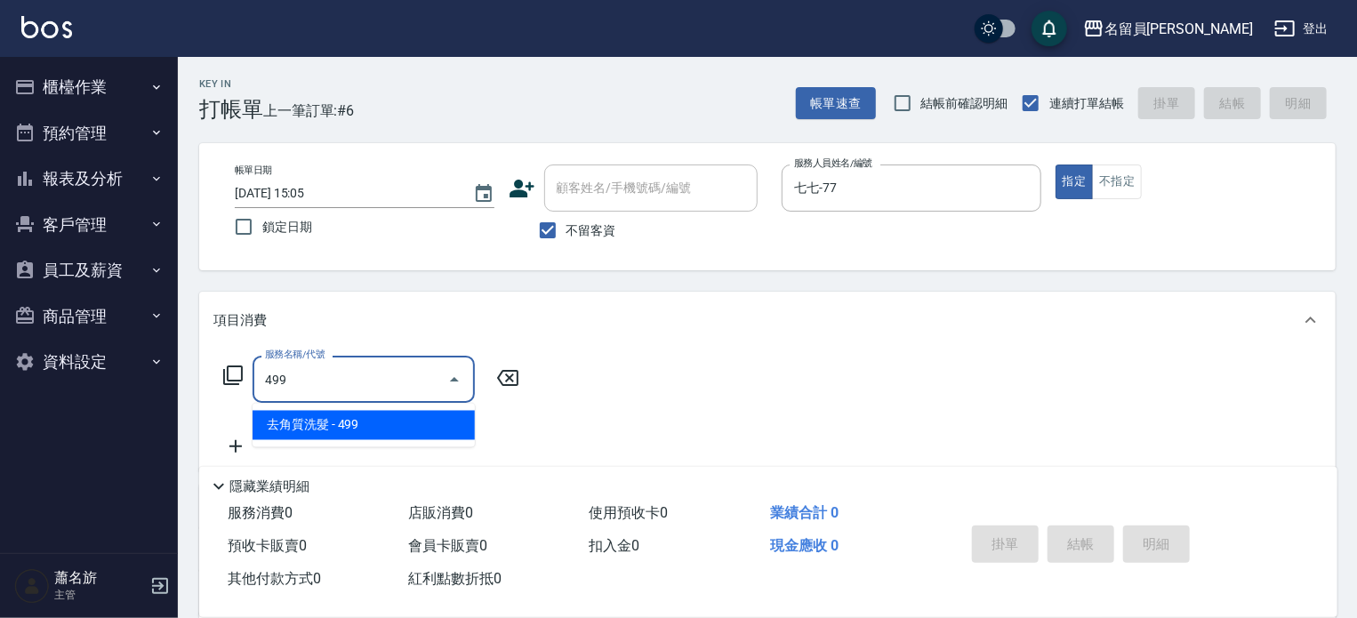
type input "去角質洗髮(499)"
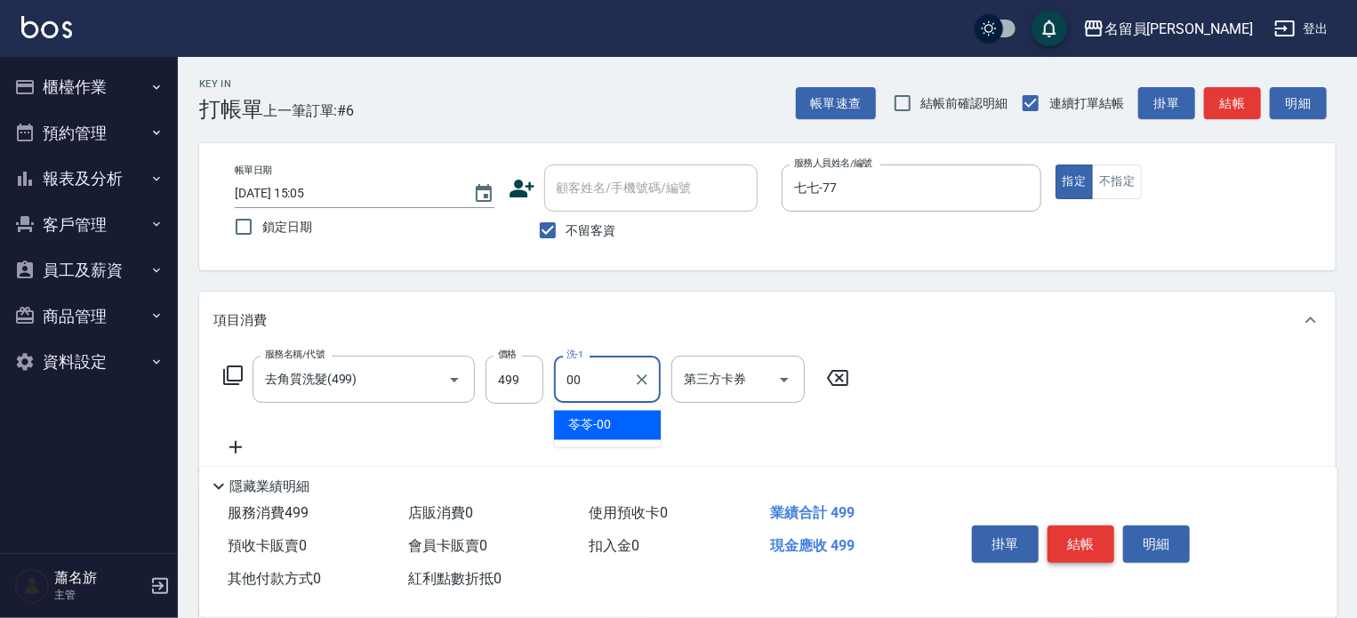
type input "苓苓-00"
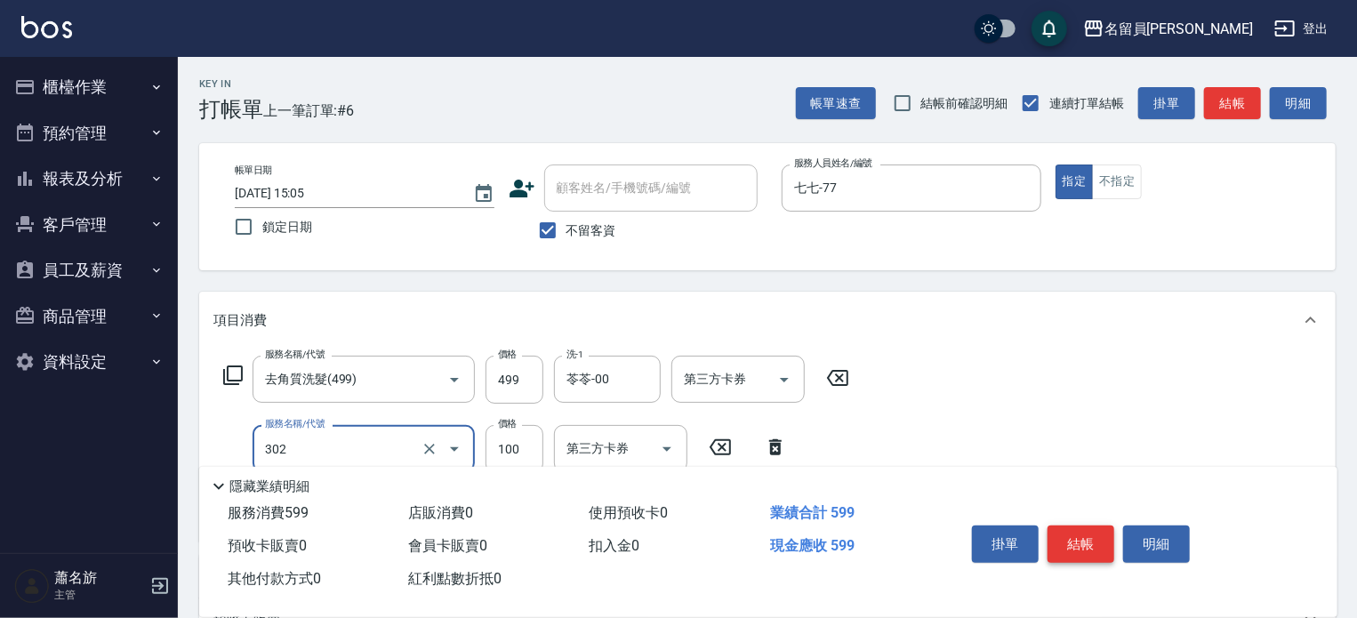
type input "剪髮(302)"
type input "200"
click at [1076, 544] on button "結帳" at bounding box center [1081, 544] width 67 height 37
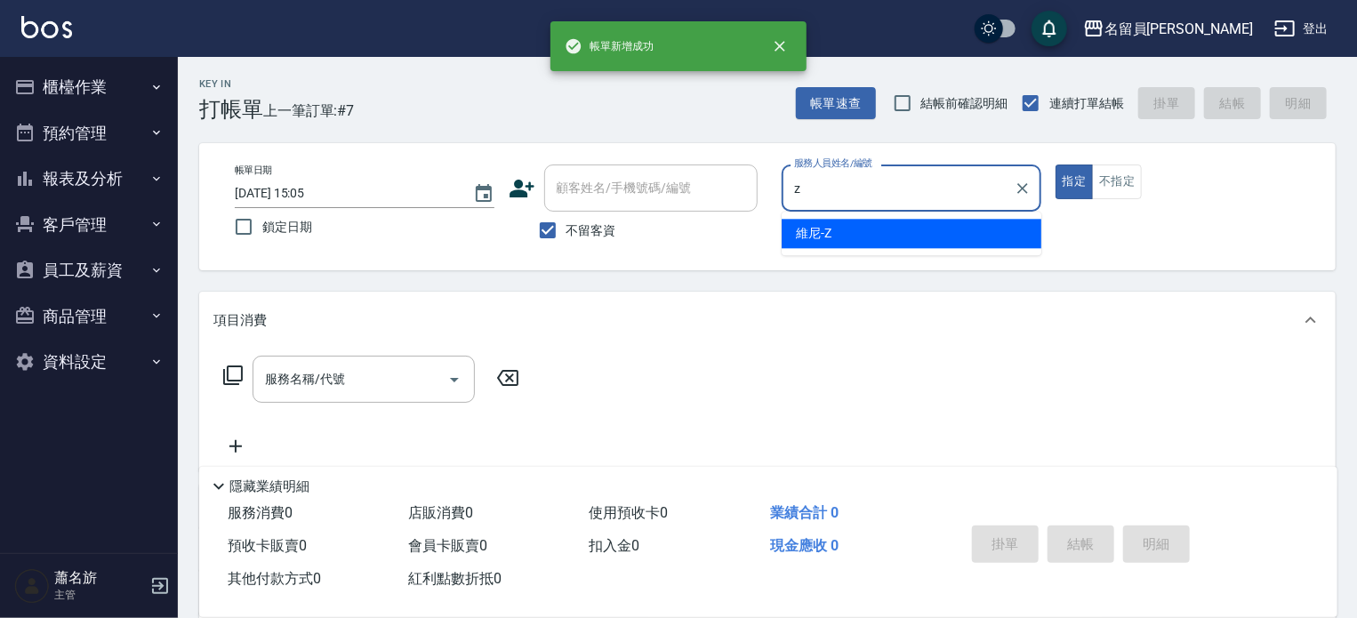
type input "維尼-Z"
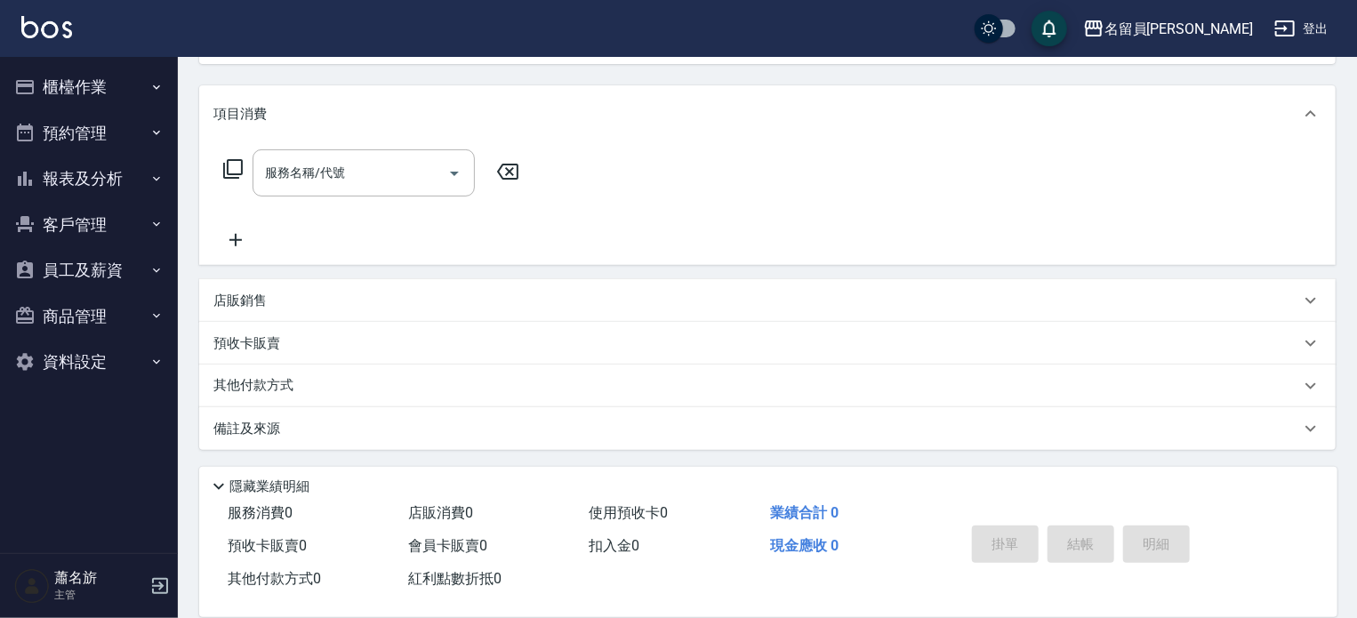
scroll to position [206, 0]
click at [462, 312] on div "店販銷售" at bounding box center [767, 300] width 1137 height 43
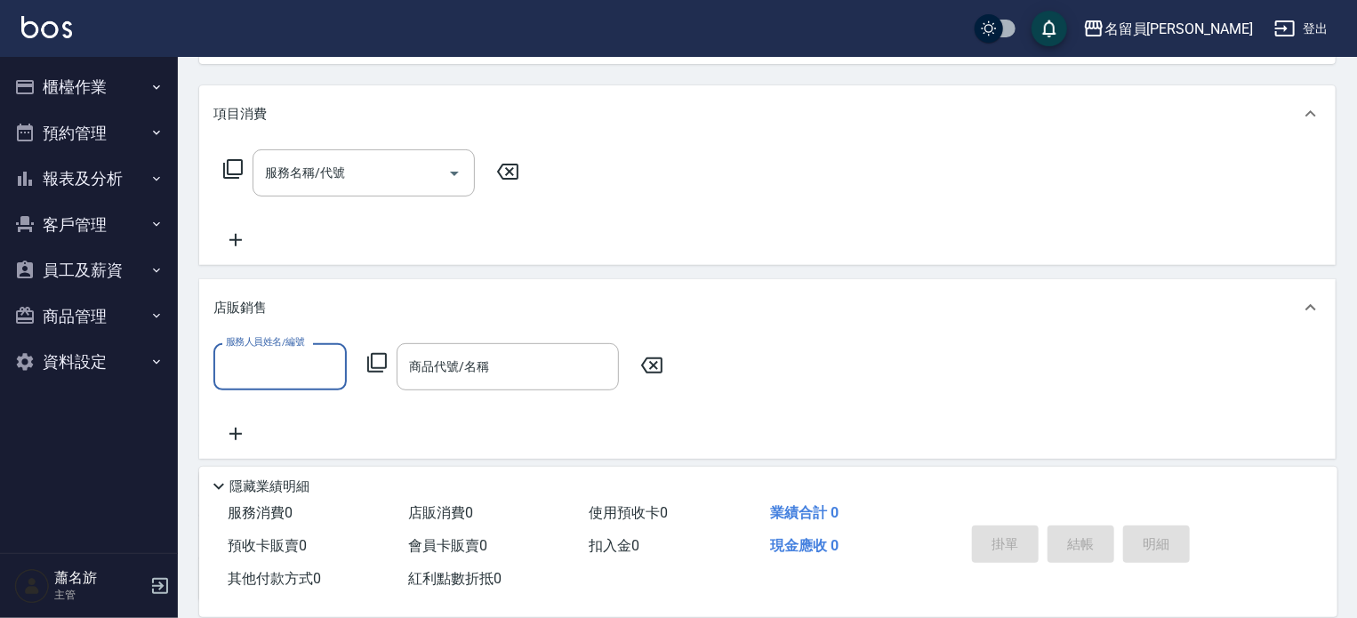
scroll to position [0, 0]
type input "維尼-Z"
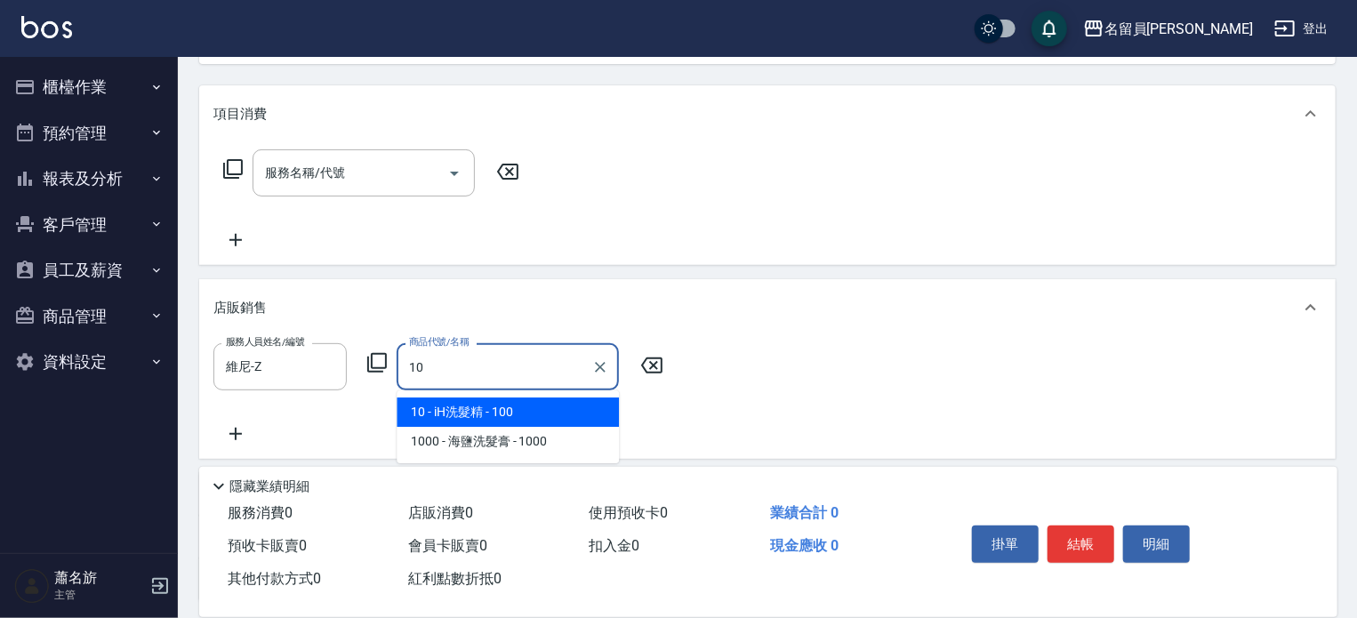
type input "iH洗髮精"
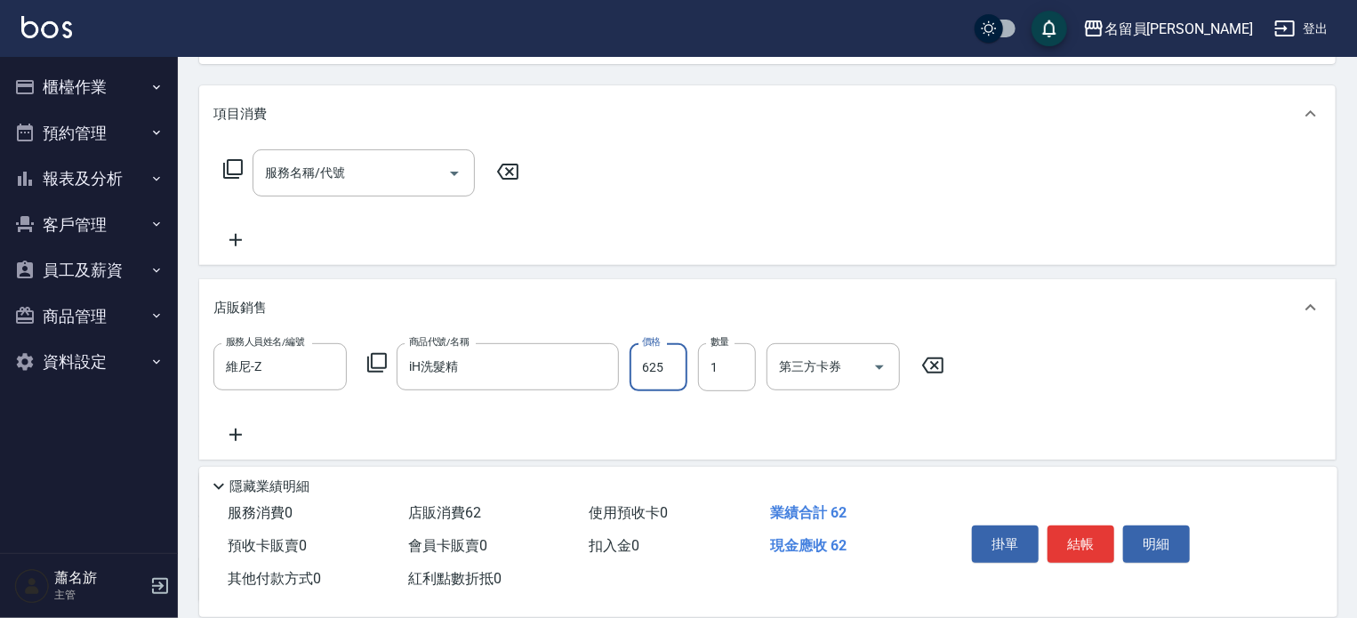
type input "625"
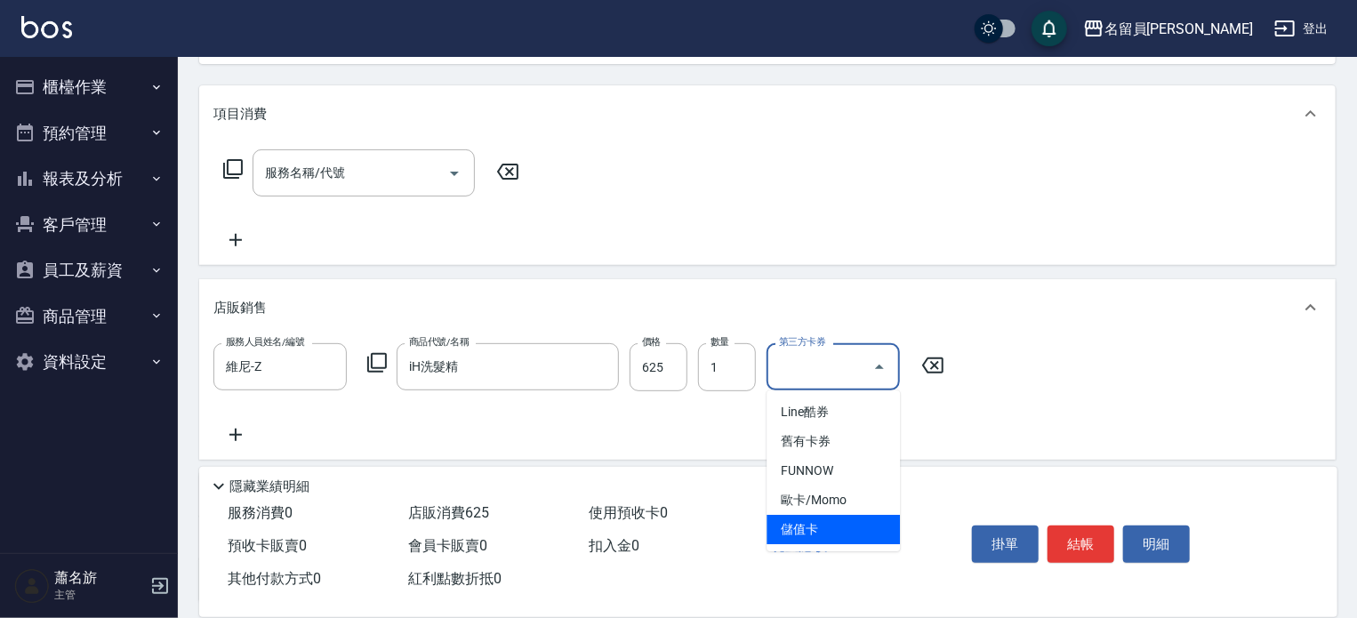
type input "儲值卡"
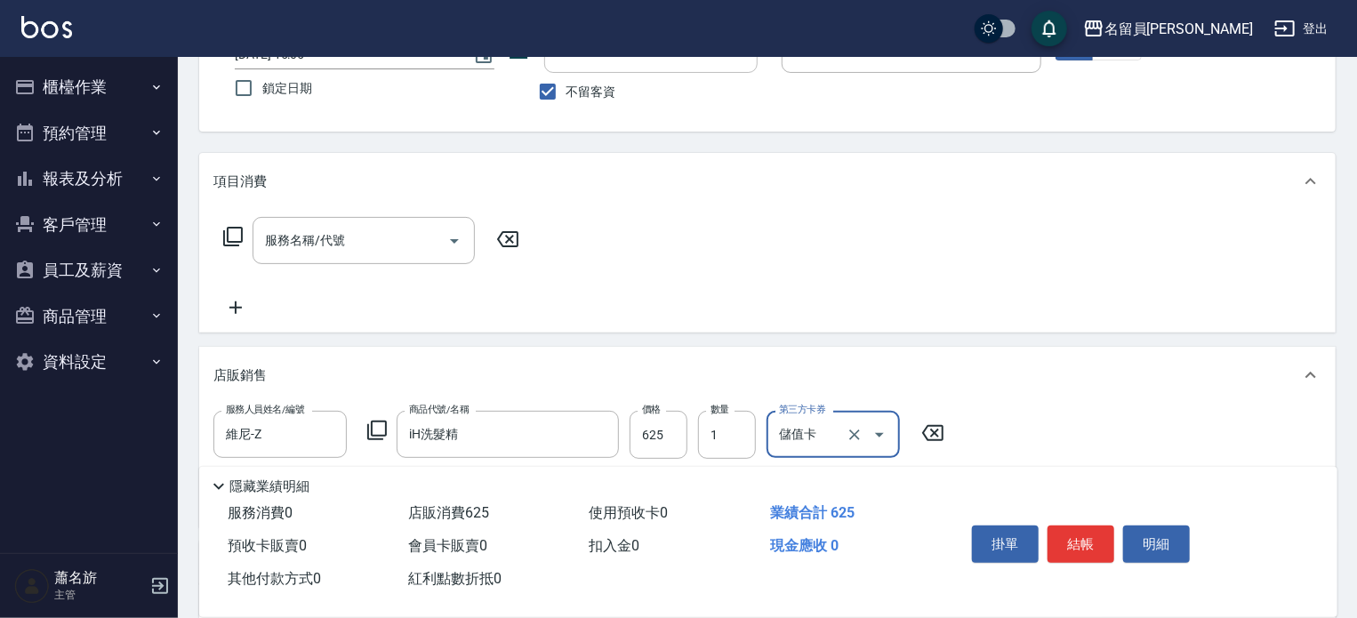
scroll to position [117, 0]
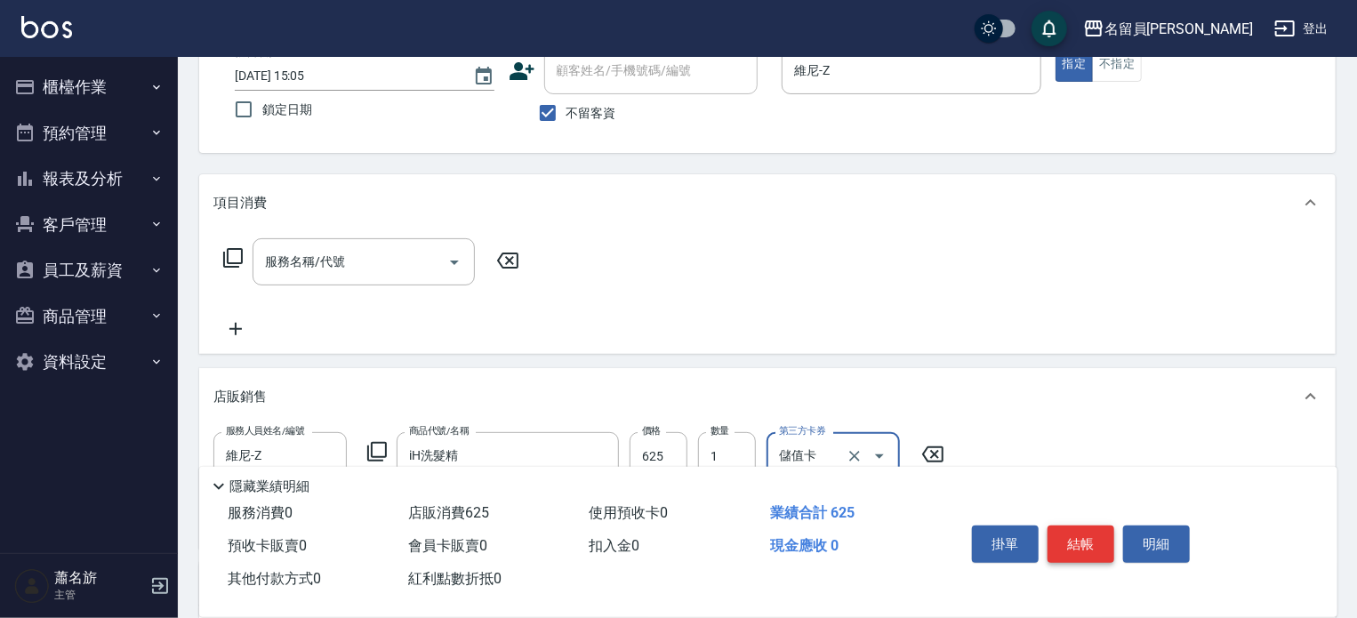
click at [1091, 528] on button "結帳" at bounding box center [1081, 544] width 67 height 37
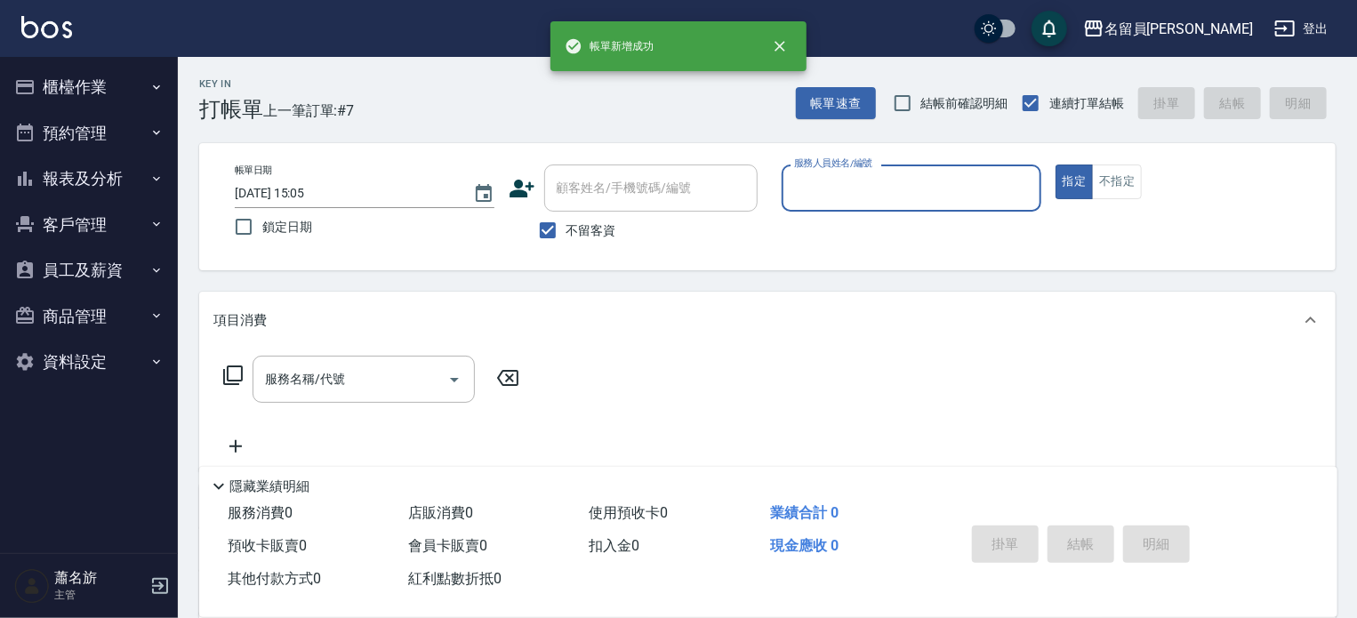
scroll to position [0, 0]
type input "維尼-Z"
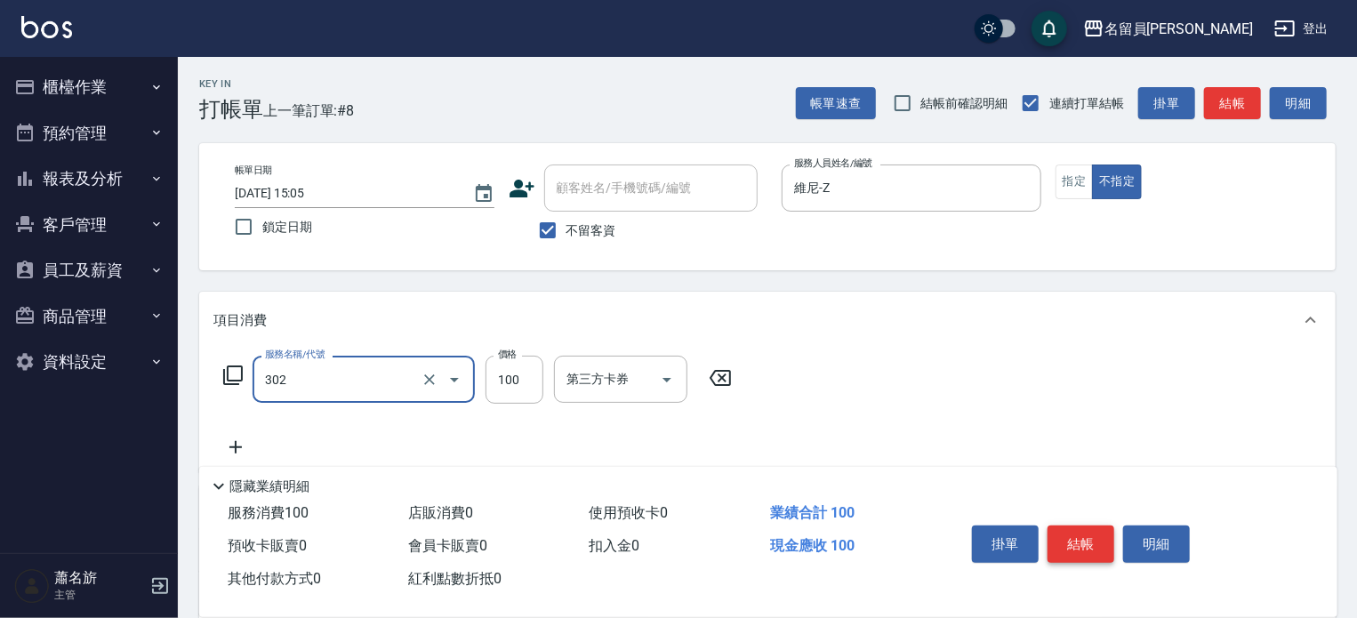
type input "剪髮(302)"
type input "230"
click at [1091, 528] on button "結帳" at bounding box center [1081, 544] width 67 height 37
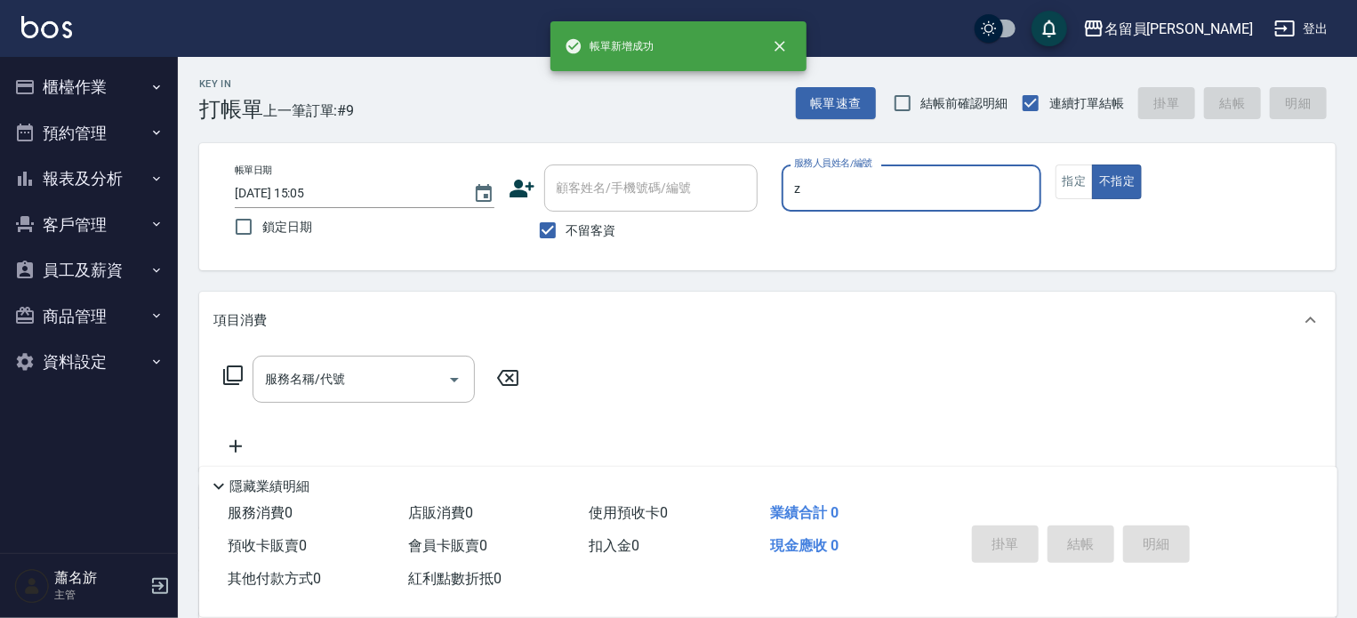
type input "維尼-Z"
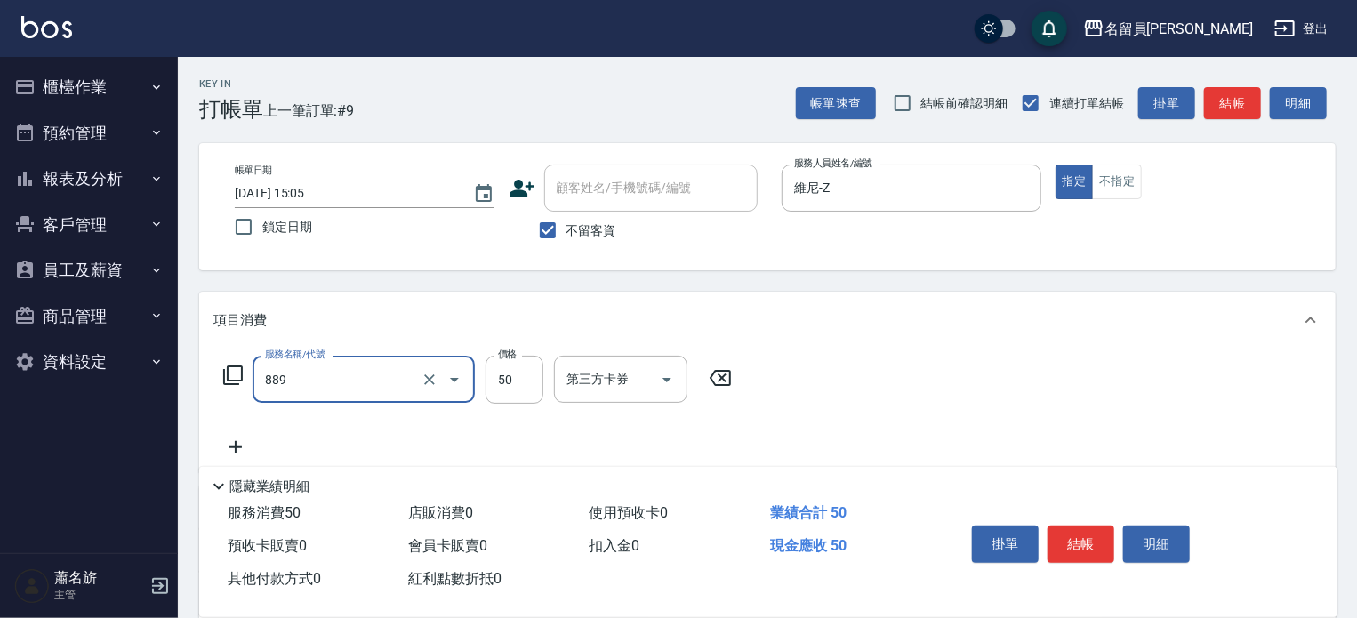
type input "精油(889)"
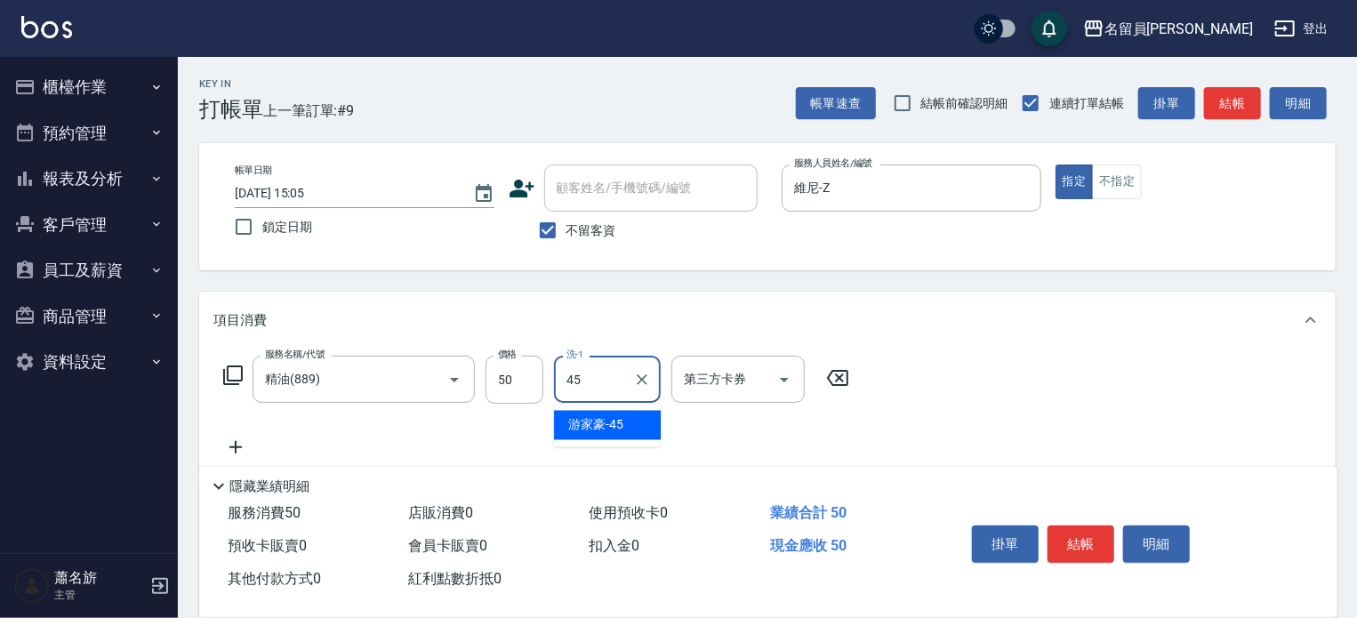
type input "[PERSON_NAME]-45"
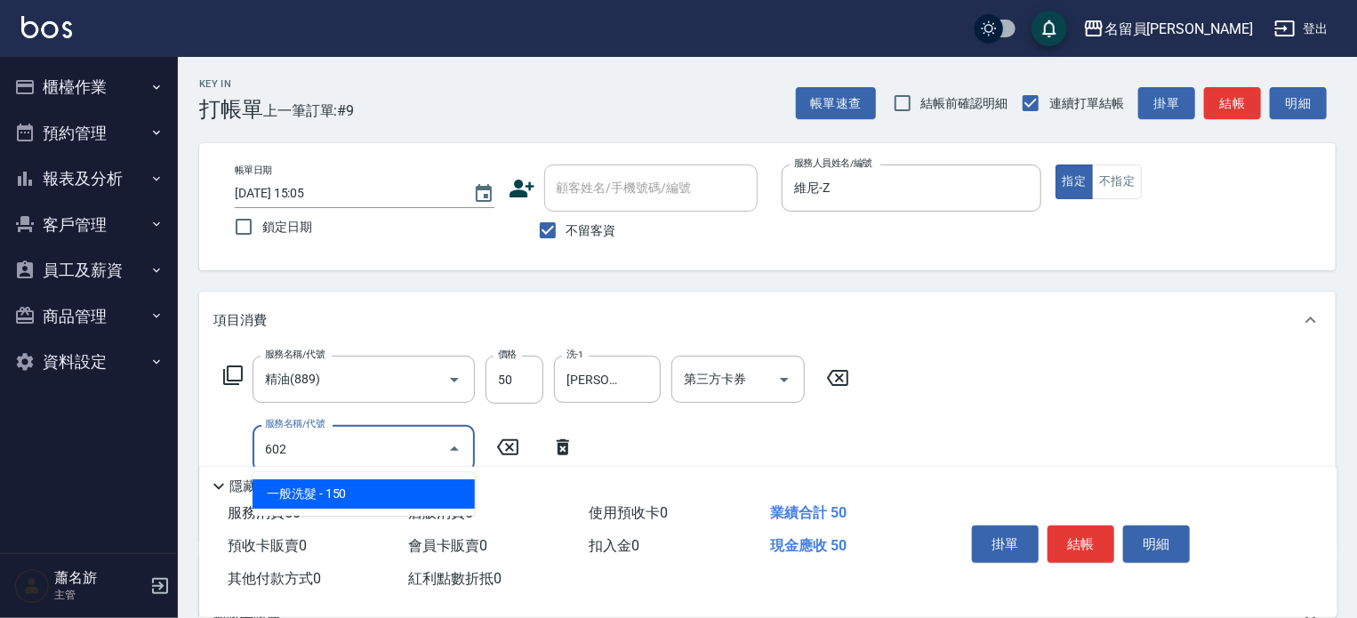
type input "一般洗髮(602)"
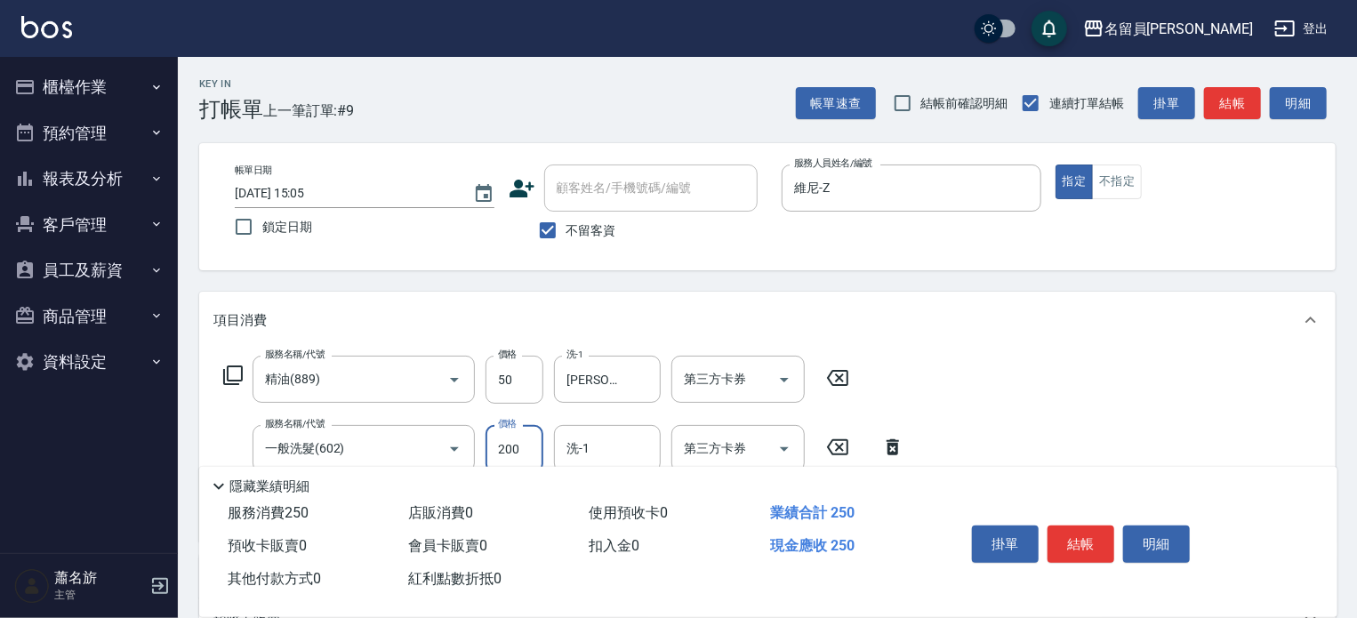
type input "200"
type input "[PERSON_NAME]-45"
click at [1091, 527] on button "結帳" at bounding box center [1081, 544] width 67 height 37
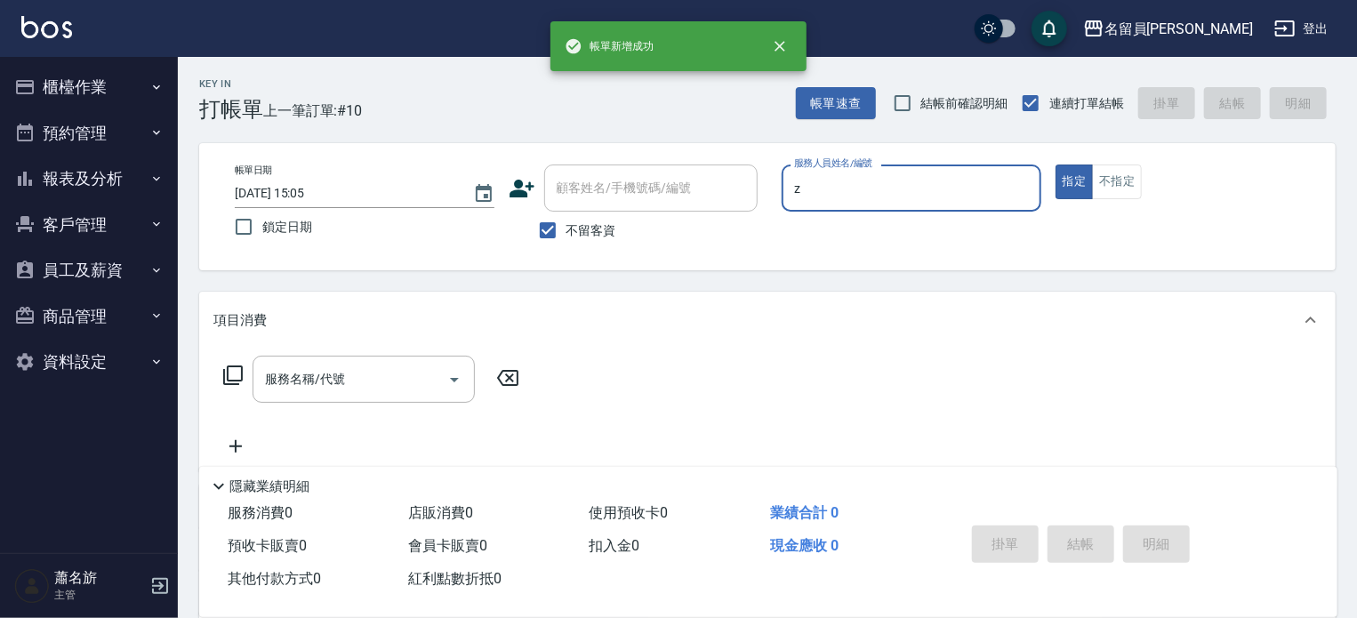
type input "維尼-Z"
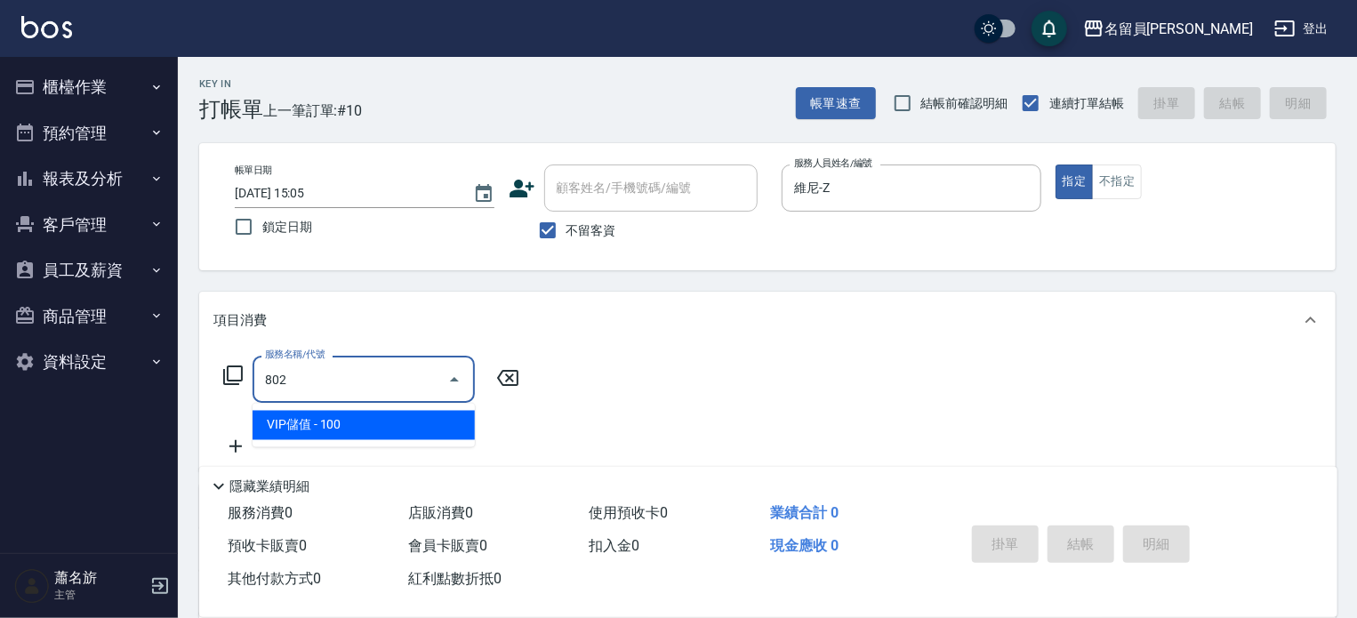
type input "VIP儲值(802)"
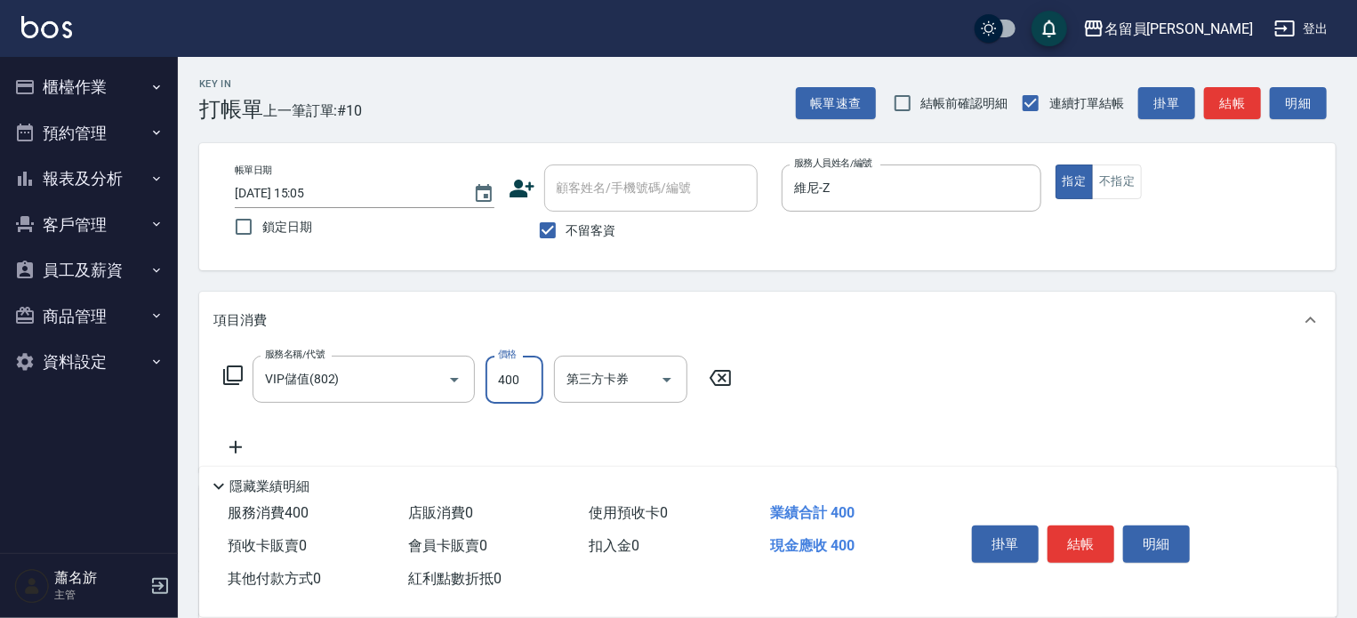
type input "400"
click at [1091, 527] on button "結帳" at bounding box center [1081, 544] width 67 height 37
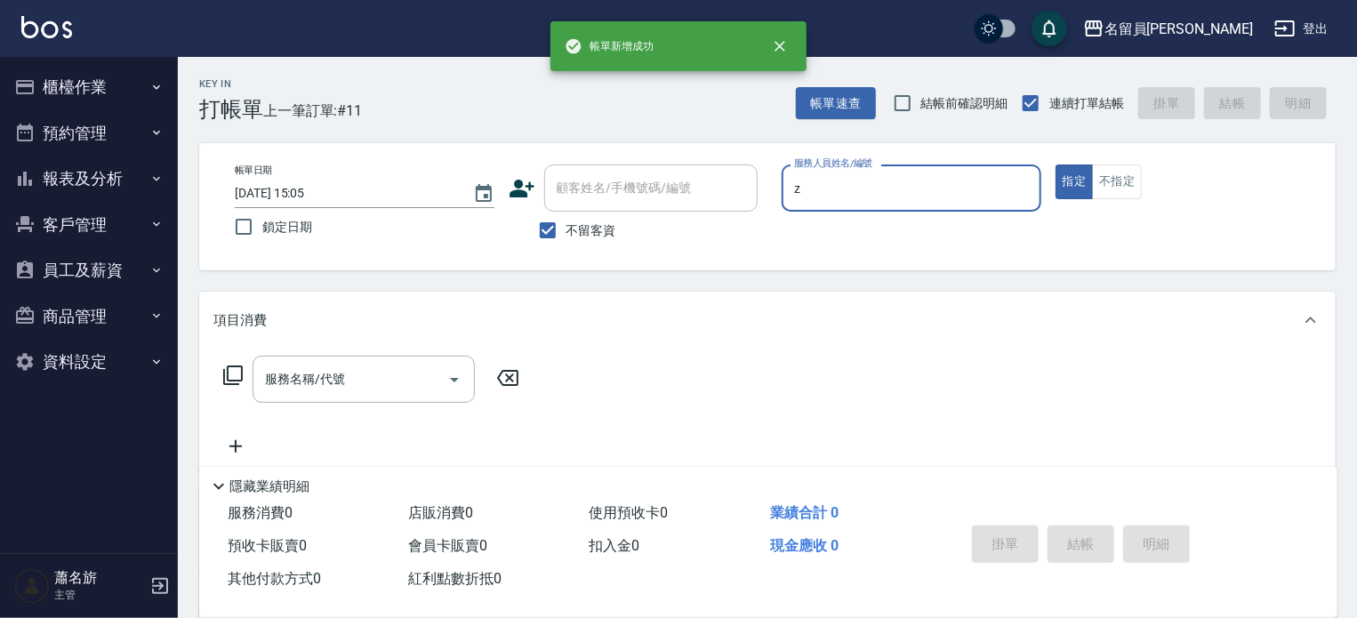
type input "維尼-Z"
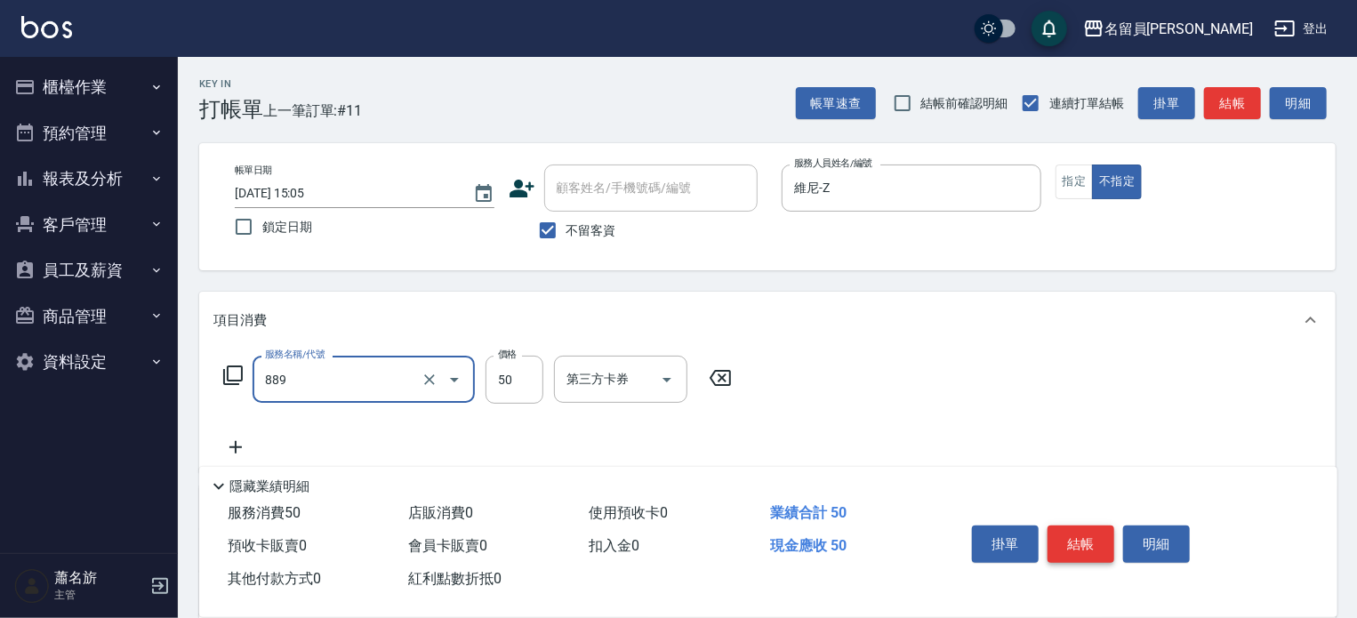
type input "精油(889)"
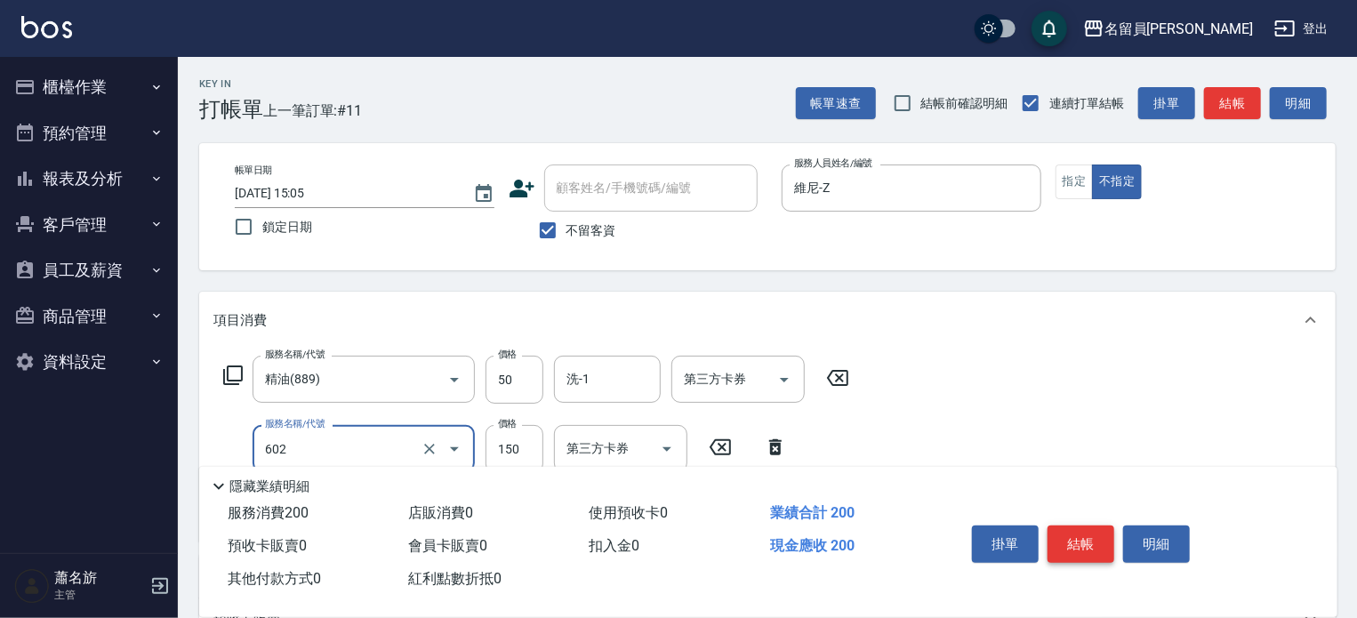
type input "一般洗髮(602)"
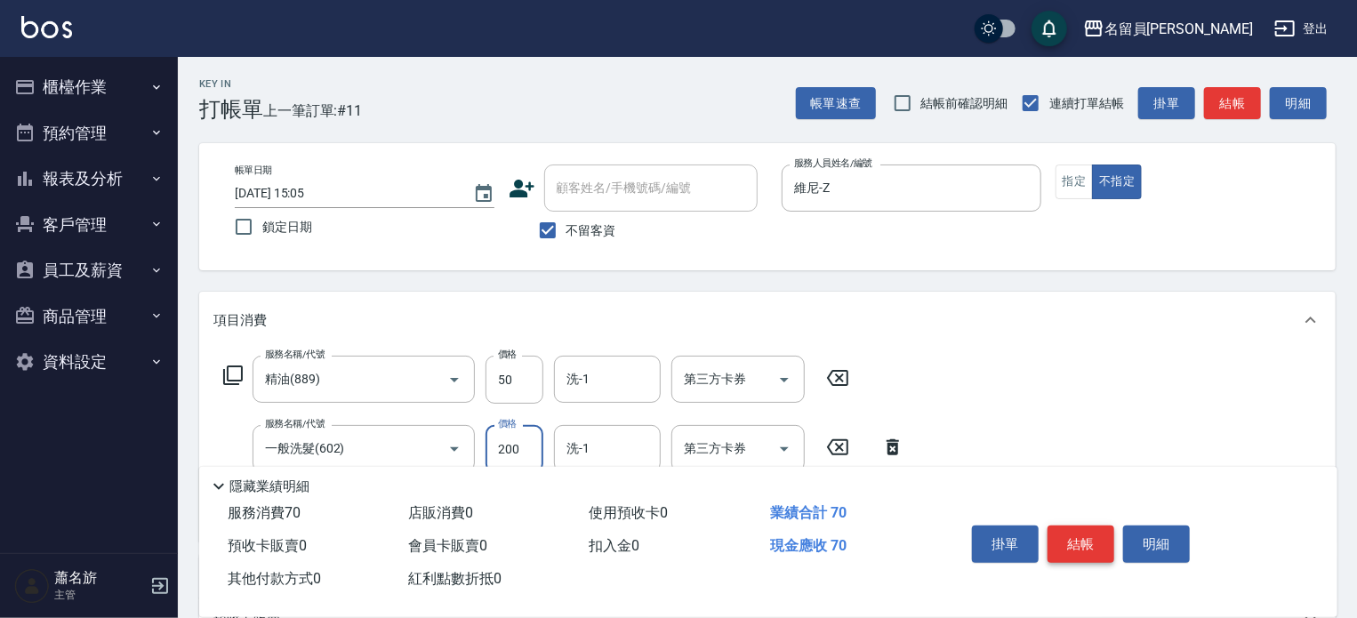
type input "200"
type input "剪髮(302)"
type input "130"
click at [1091, 527] on button "結帳" at bounding box center [1081, 544] width 67 height 37
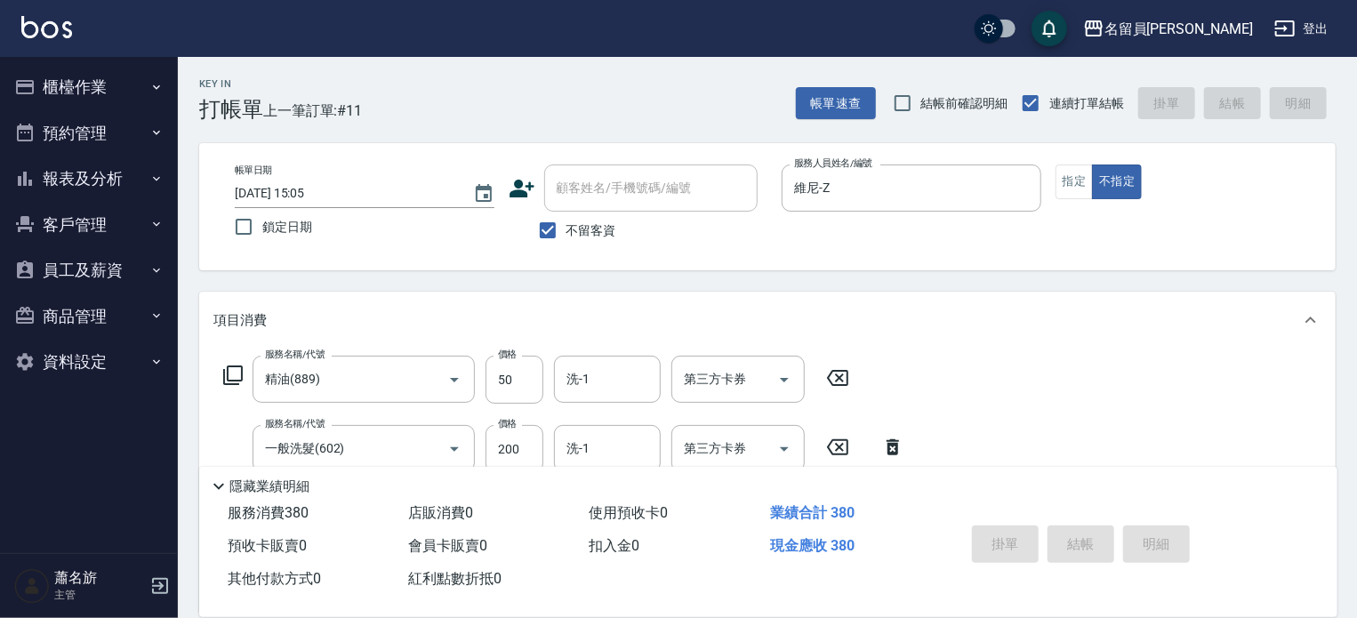
type input "[DATE] 15:06"
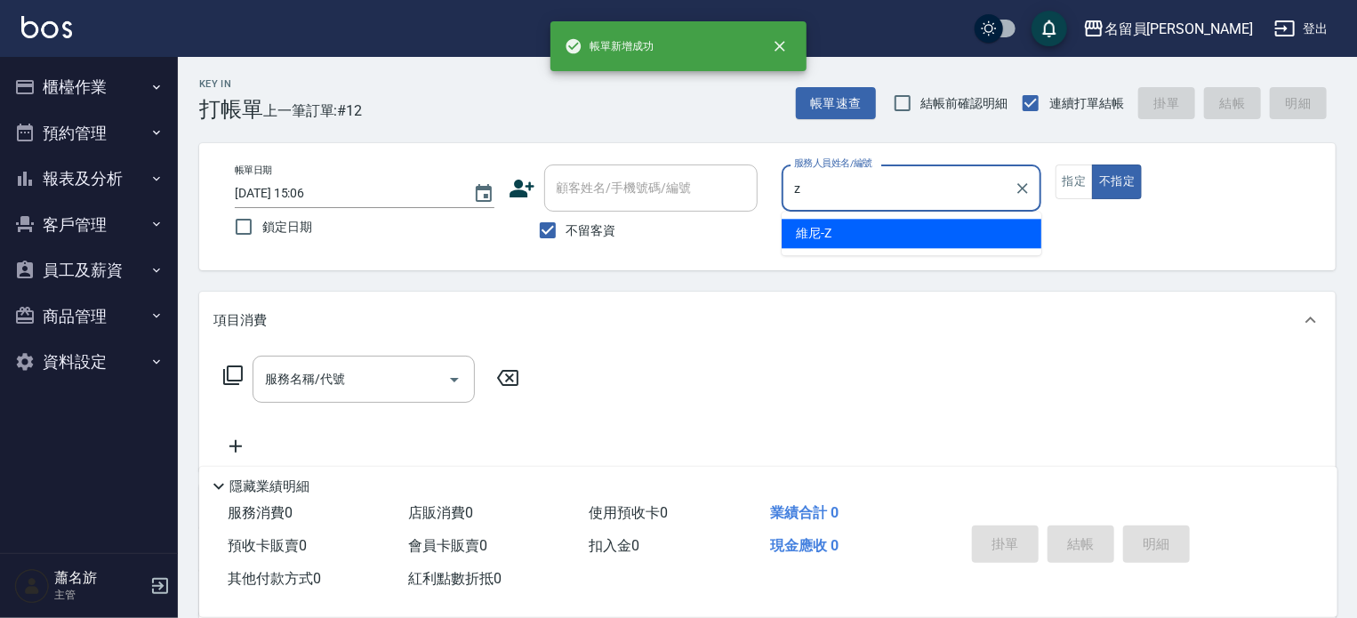
type input "維尼-Z"
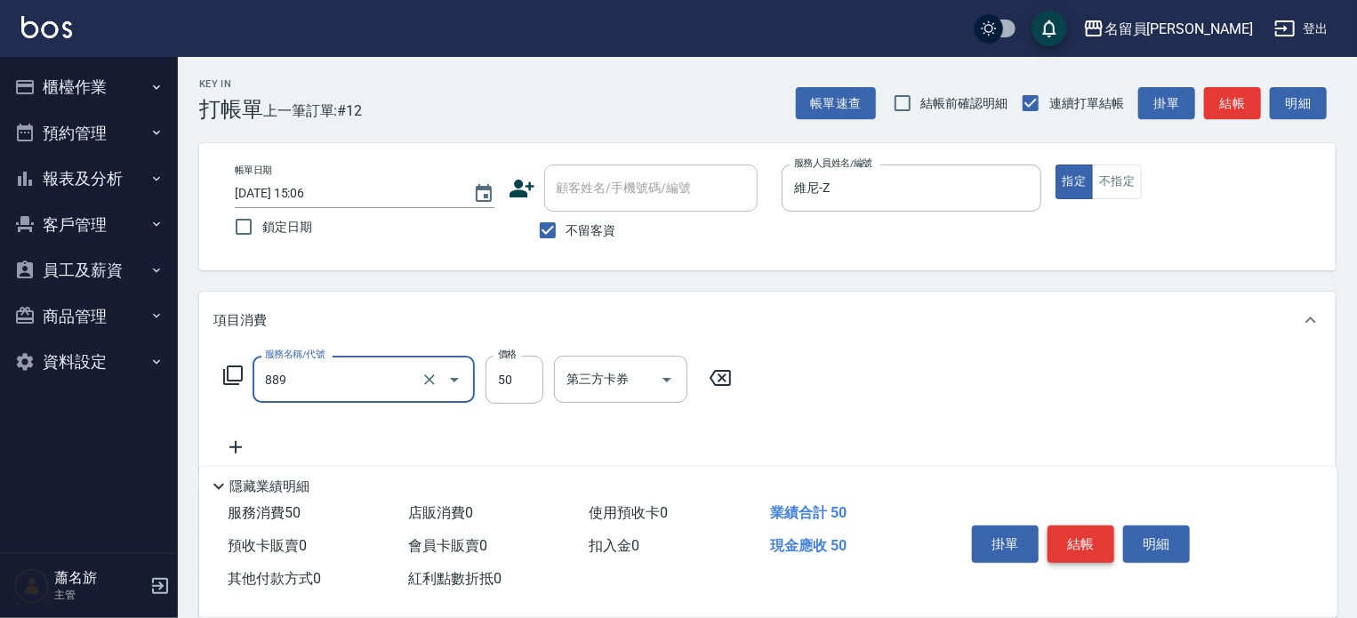
type input "精油(889)"
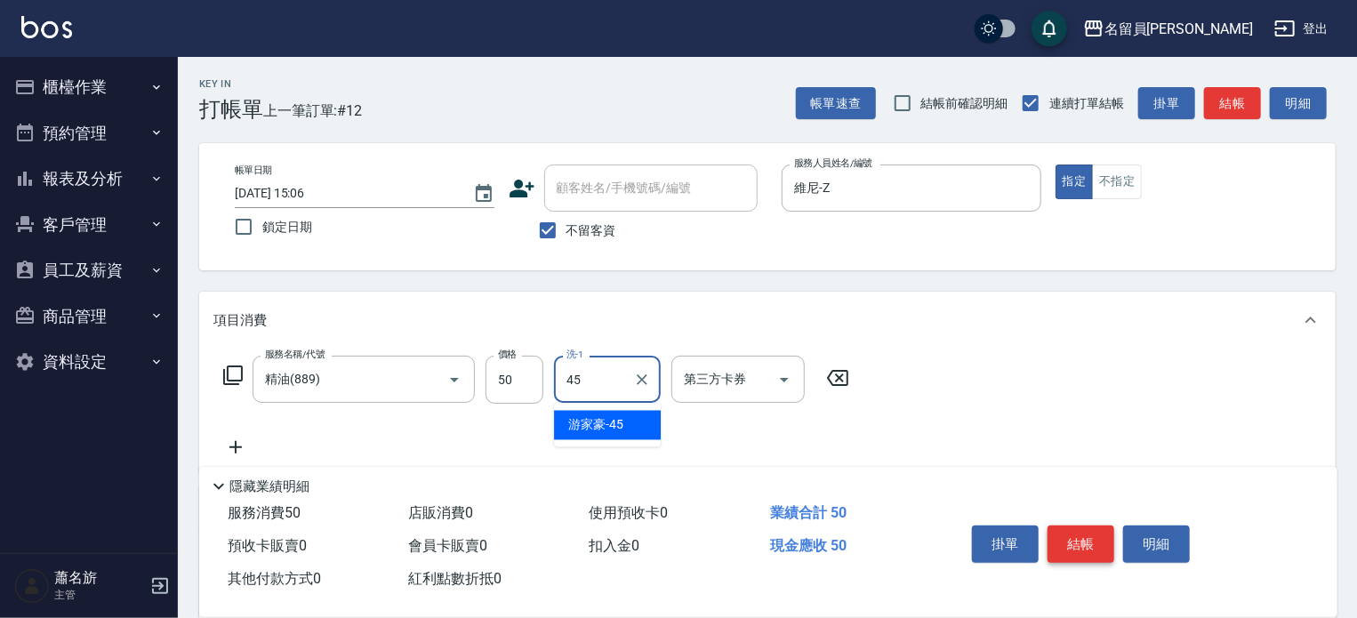
type input "[PERSON_NAME]-45"
click at [229, 439] on icon at bounding box center [235, 447] width 44 height 21
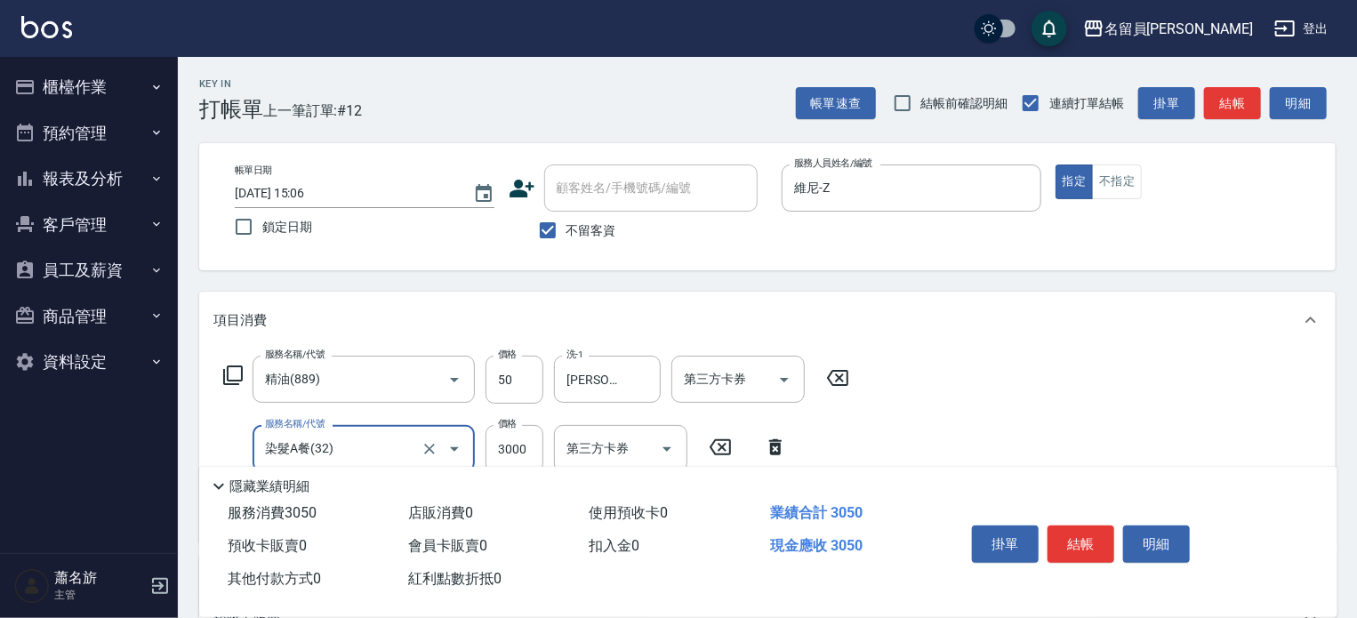
type input "染髮A餐(32)"
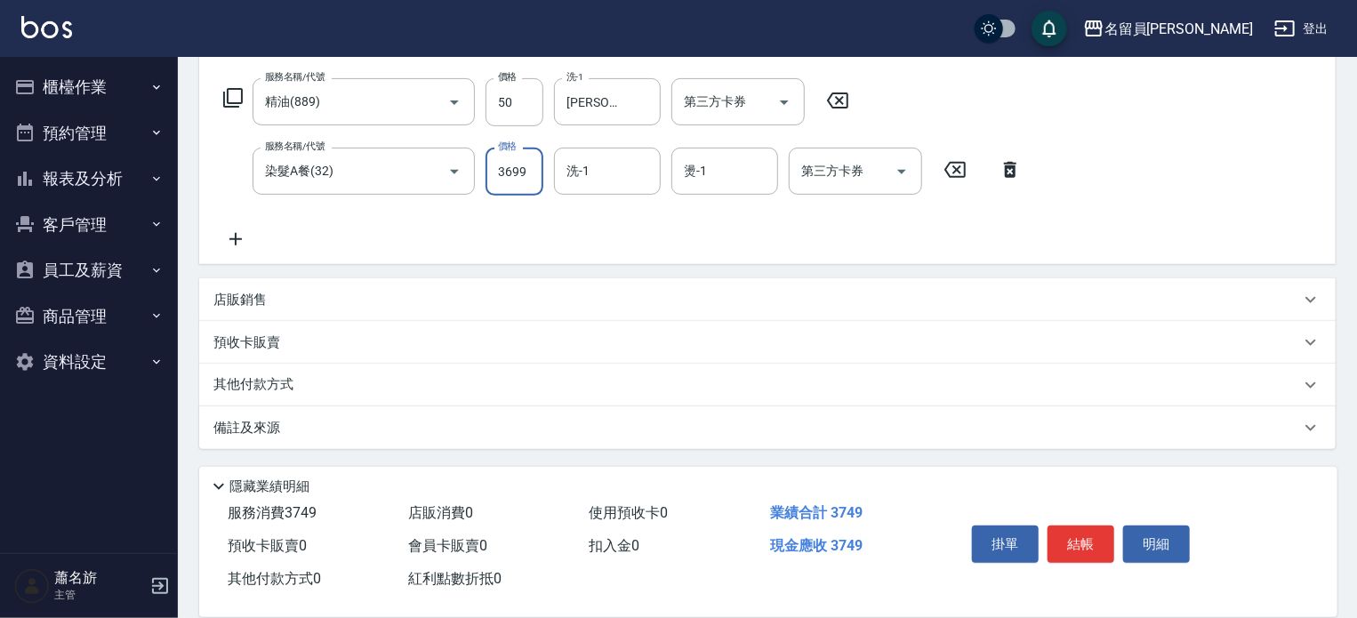
type input "3699"
click at [363, 379] on div "其他付款方式" at bounding box center [756, 385] width 1087 height 20
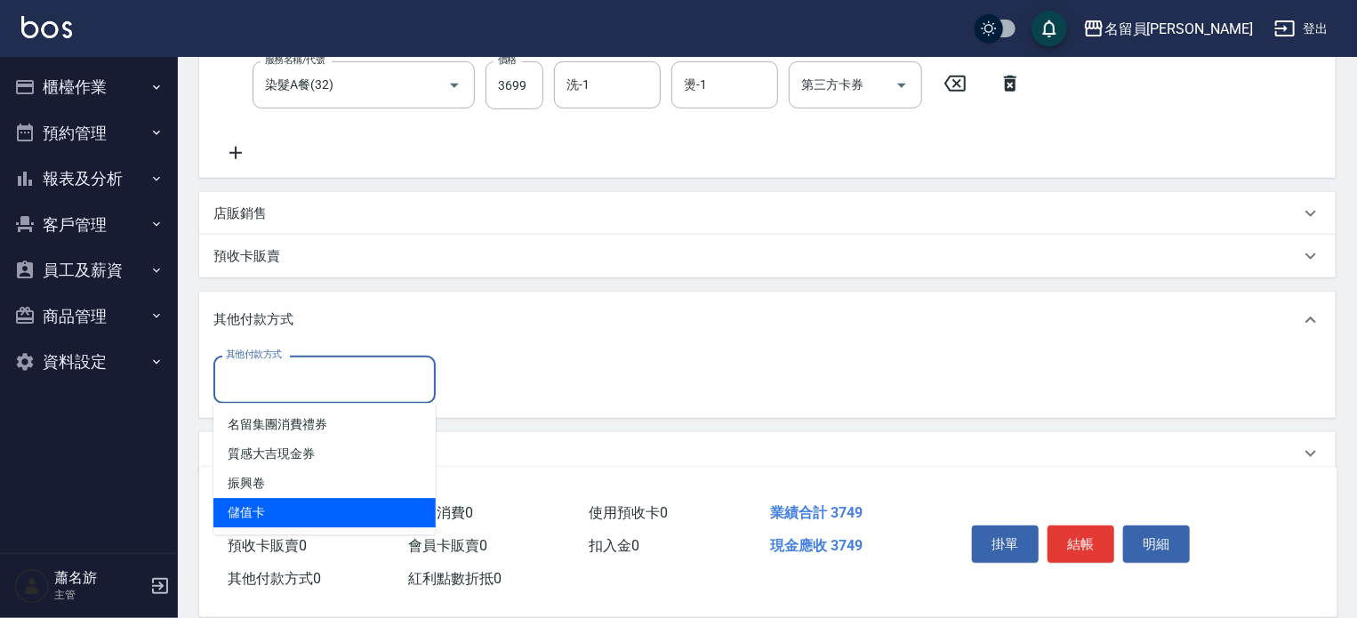
type input "儲值卡"
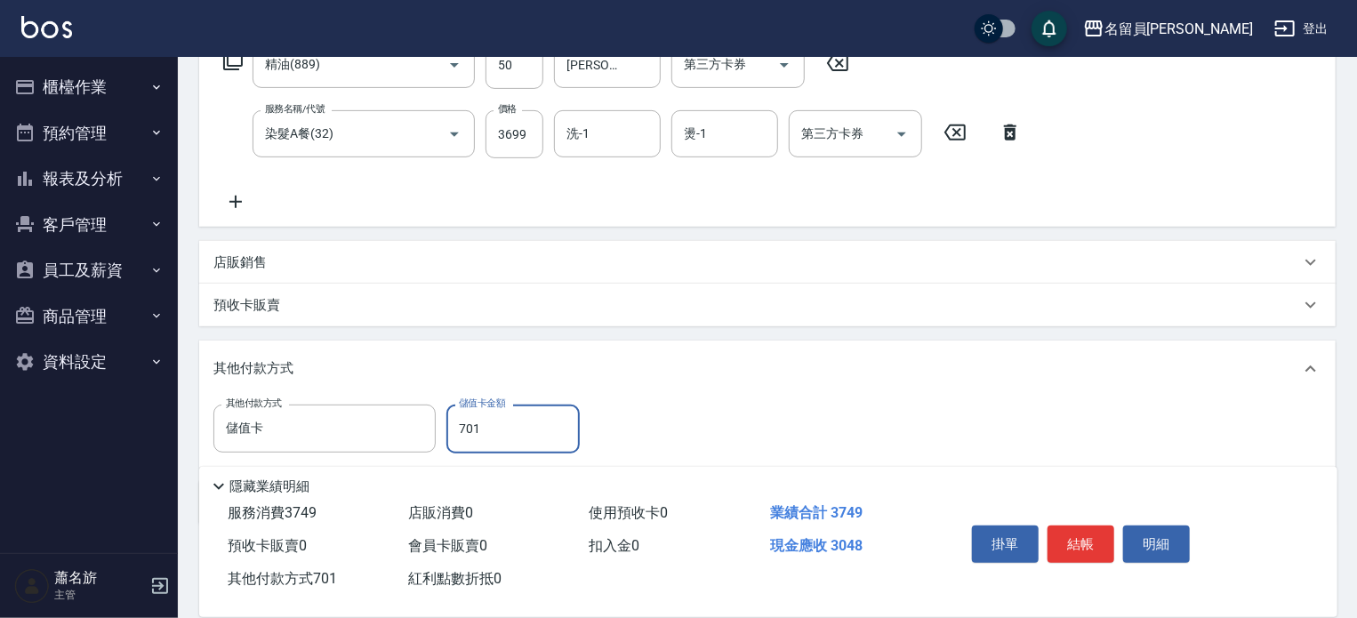
scroll to position [8, 0]
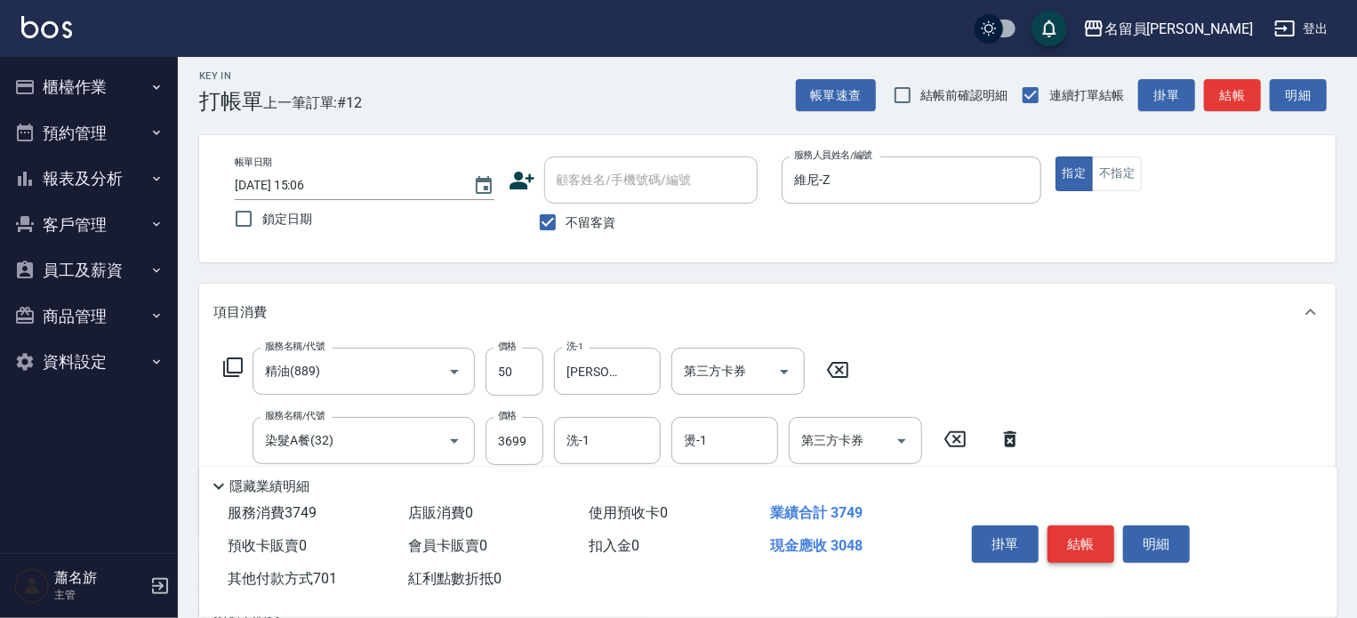
type input "701"
click at [1066, 540] on button "結帳" at bounding box center [1081, 544] width 67 height 37
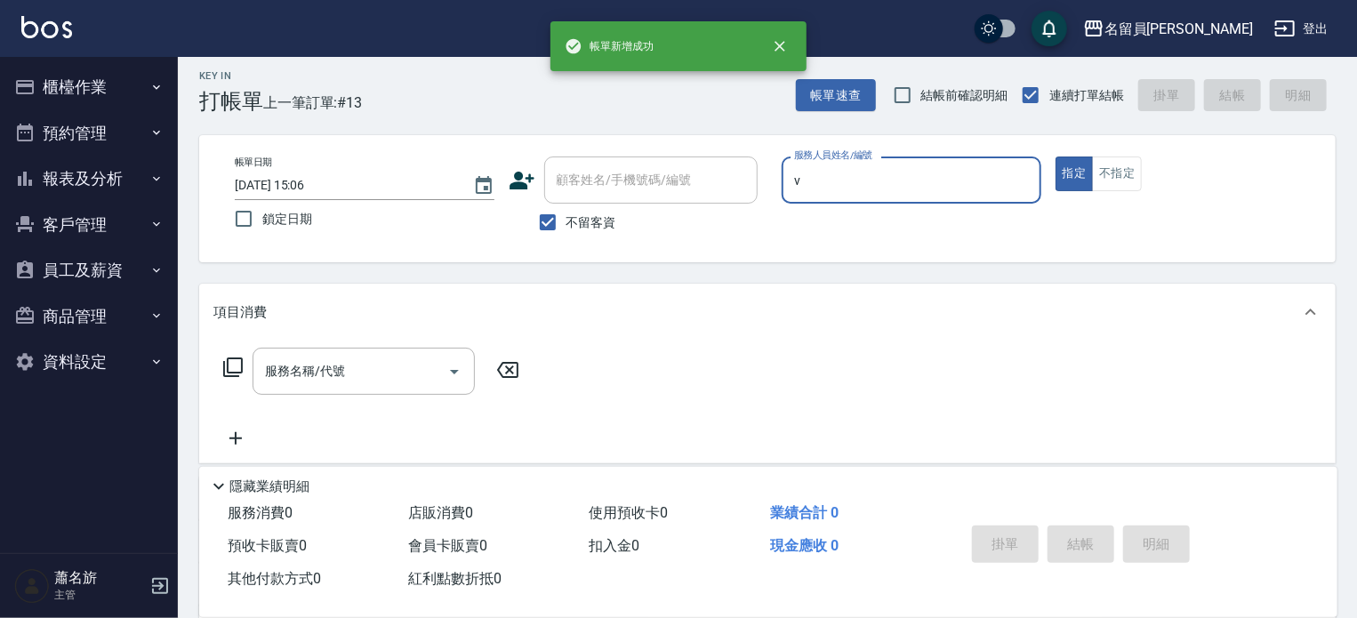
type input "[PERSON_NAME][PERSON_NAME]-V"
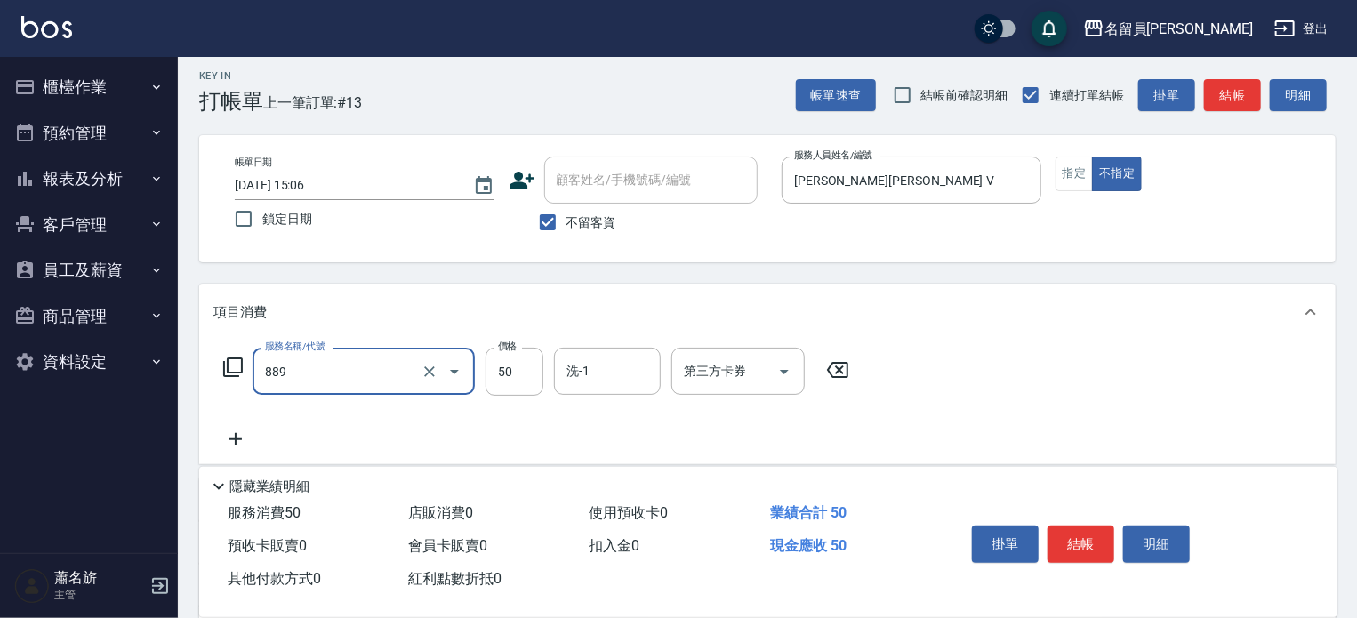
type input "精油(889)"
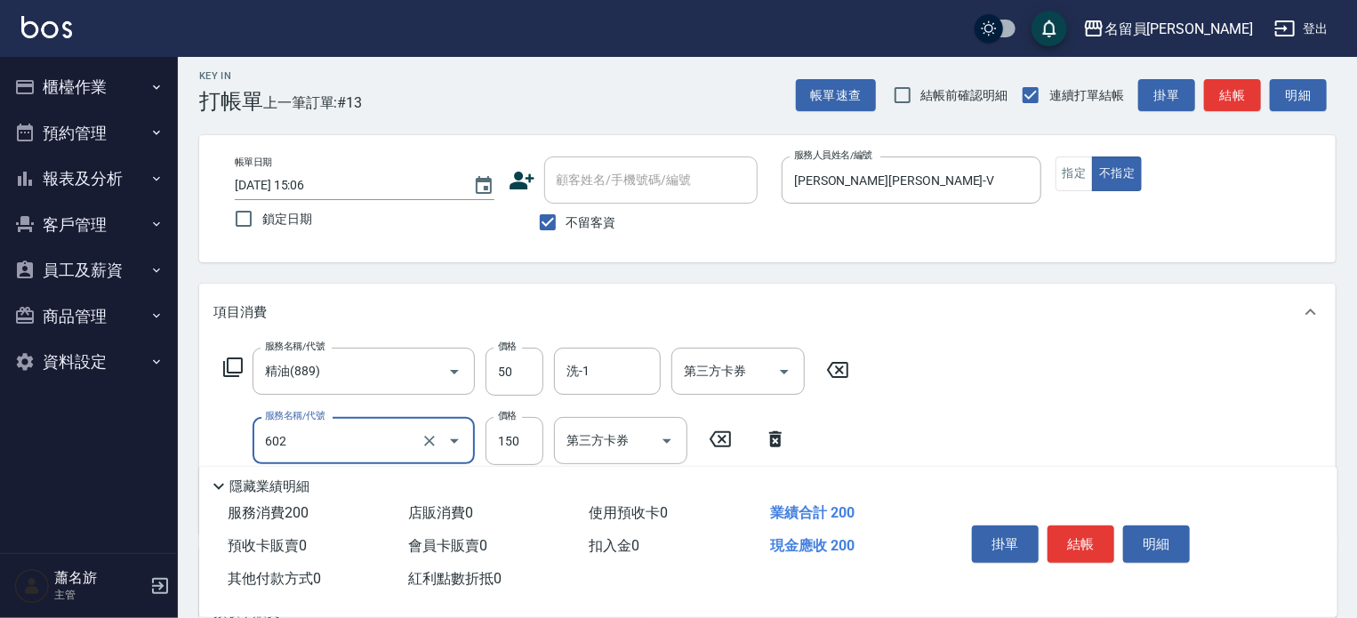
type input "一般洗髮(602)"
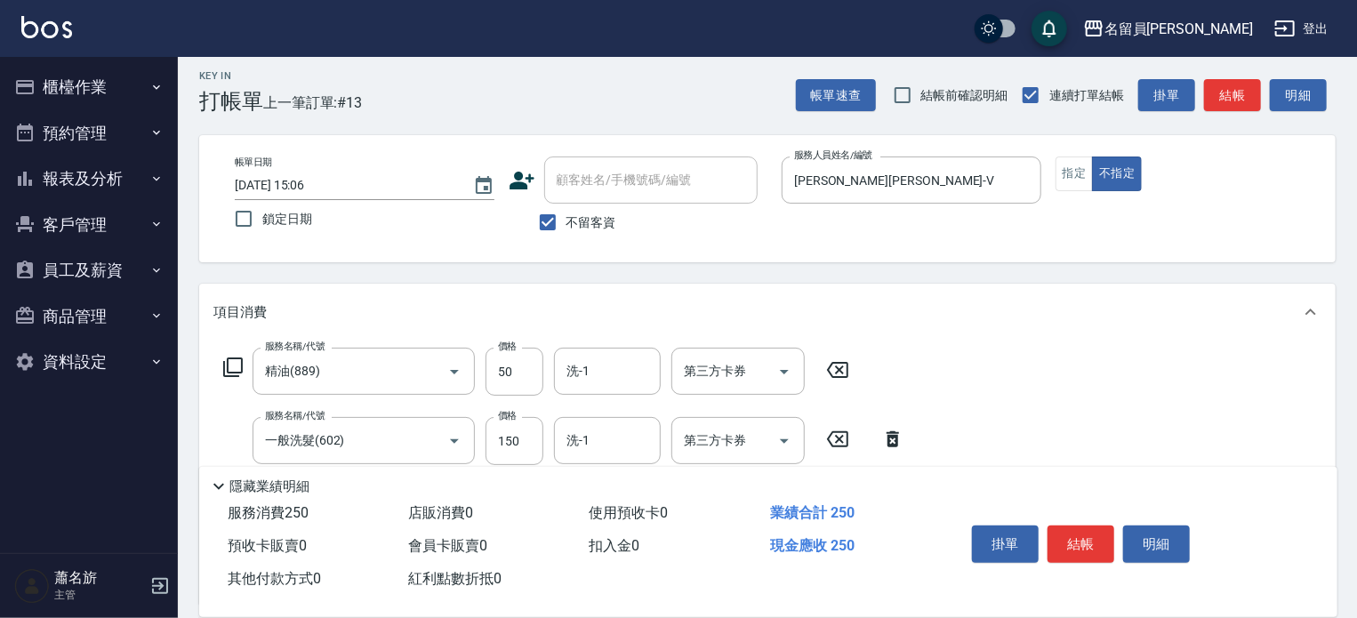
type input "瞬間保養(415)"
type input "100"
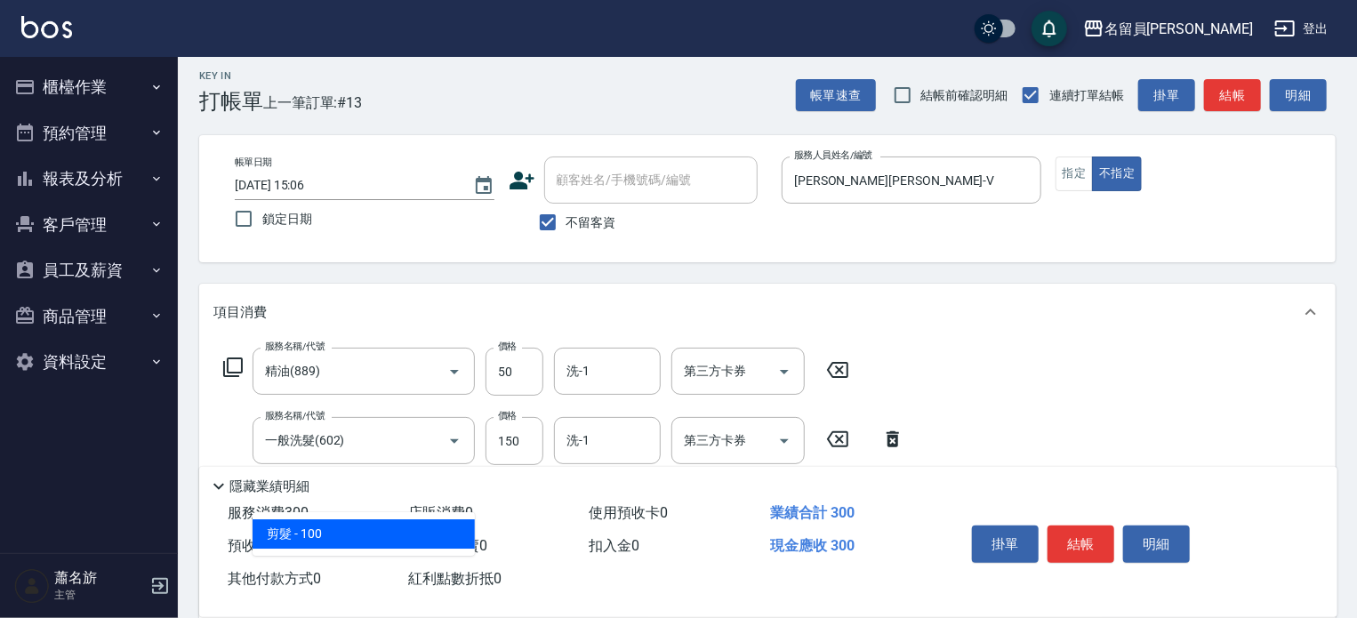
type input "剪髮(302)"
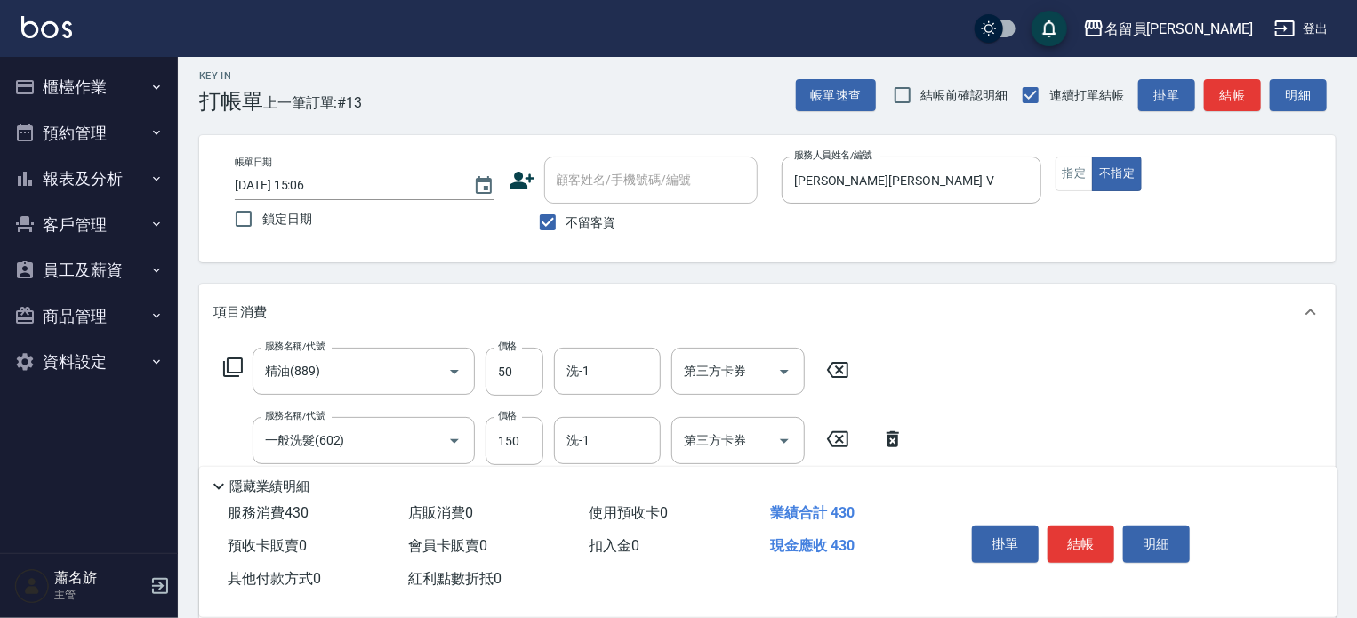
type input "130"
click at [1064, 537] on button "結帳" at bounding box center [1081, 544] width 67 height 37
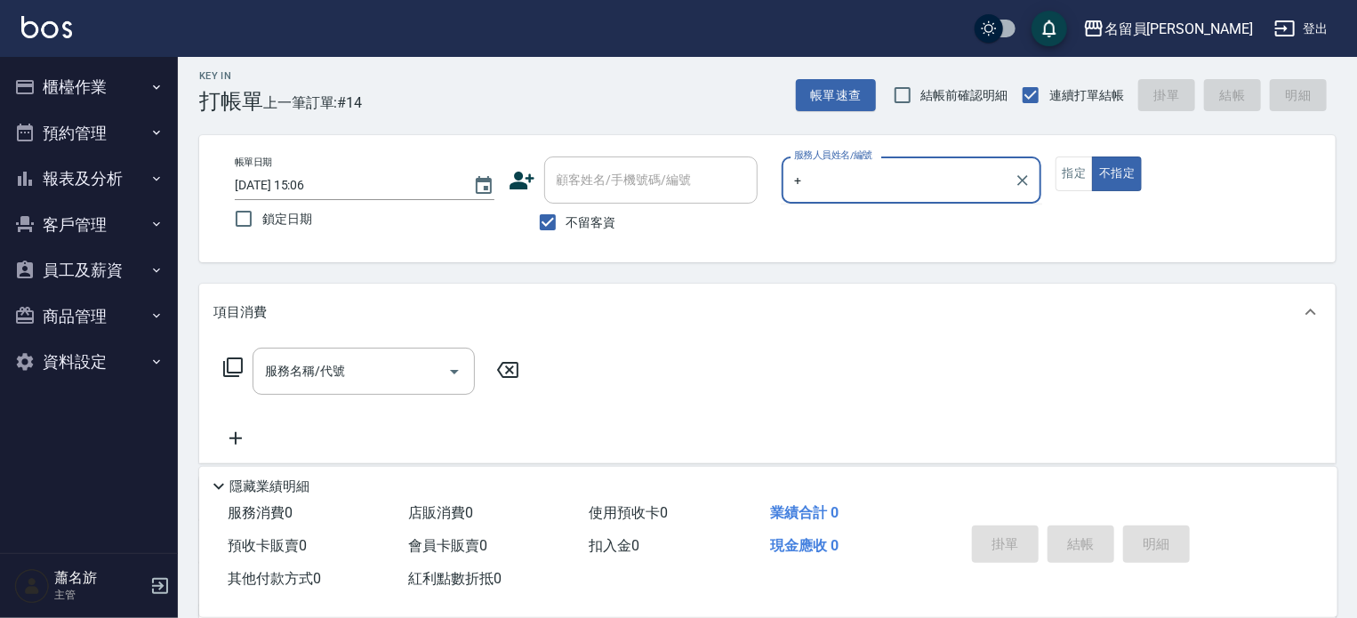
type input "+"
